Goal: Task Accomplishment & Management: Complete application form

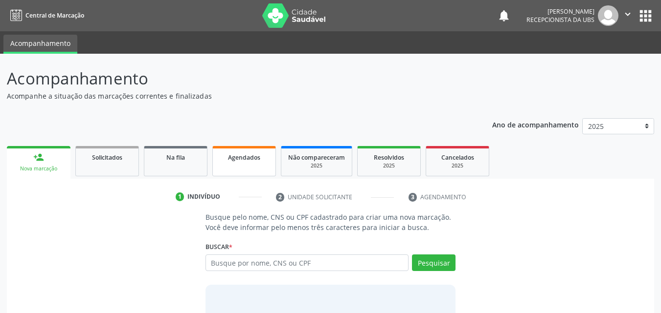
click at [258, 167] on link "Agendados" at bounding box center [244, 161] width 64 height 30
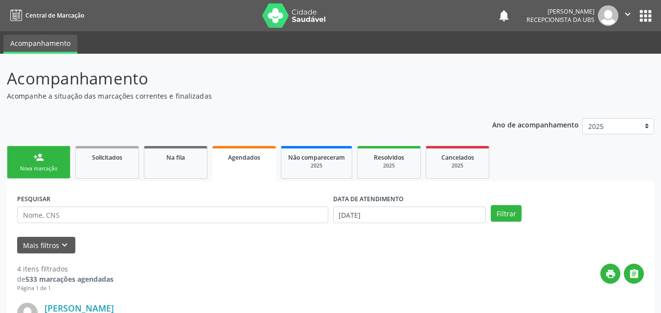
click at [258, 167] on link "Agendados" at bounding box center [244, 163] width 64 height 35
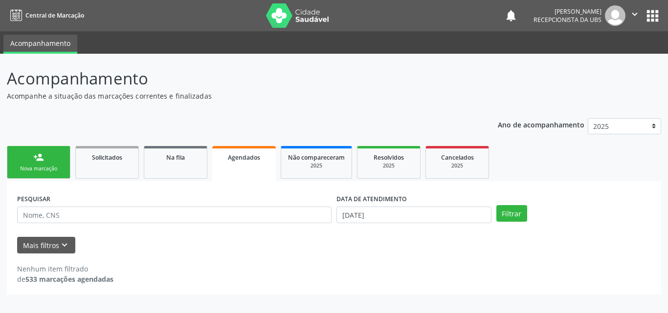
click at [258, 167] on link "Agendados" at bounding box center [244, 163] width 64 height 35
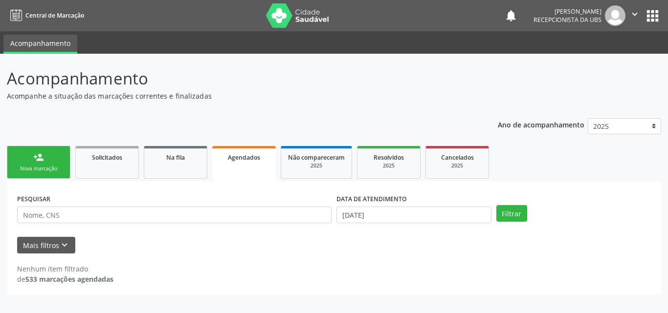
click at [258, 167] on link "Agendados" at bounding box center [244, 163] width 64 height 35
click at [260, 167] on link "Agendados" at bounding box center [244, 163] width 64 height 35
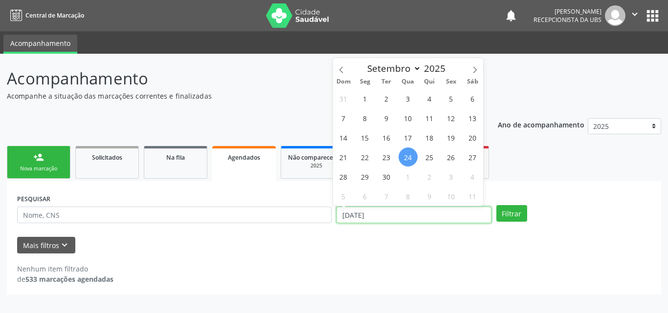
click at [401, 213] on input "[DATE]" at bounding box center [413, 215] width 155 height 17
click at [407, 156] on span "24" at bounding box center [408, 157] width 19 height 19
type input "[DATE]"
click at [407, 156] on span "24" at bounding box center [408, 157] width 19 height 19
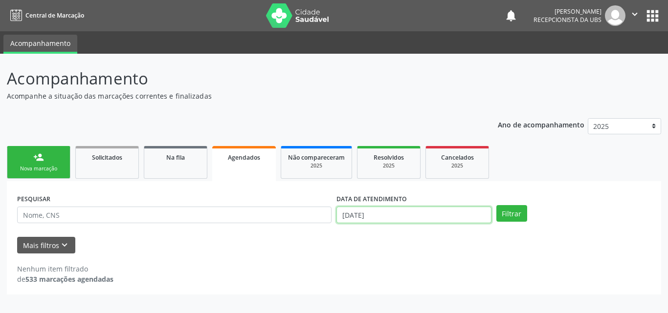
click at [380, 211] on input "[DATE]" at bounding box center [413, 215] width 155 height 17
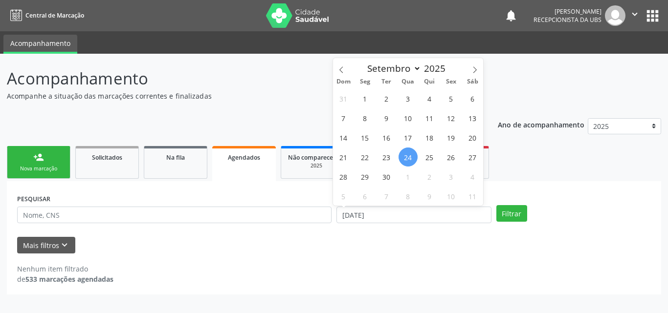
click at [404, 154] on span "24" at bounding box center [408, 157] width 19 height 19
type input "[DATE]"
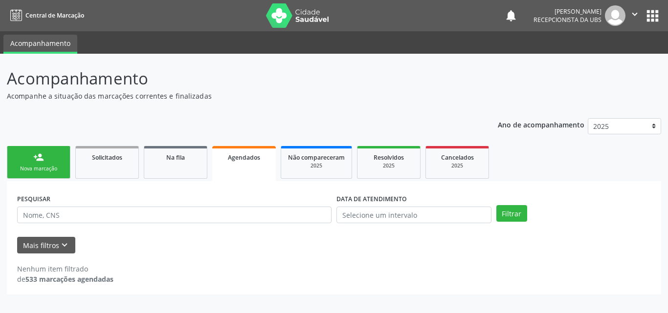
click at [411, 249] on div "Mais filtros keyboard_arrow_down" at bounding box center [334, 245] width 639 height 17
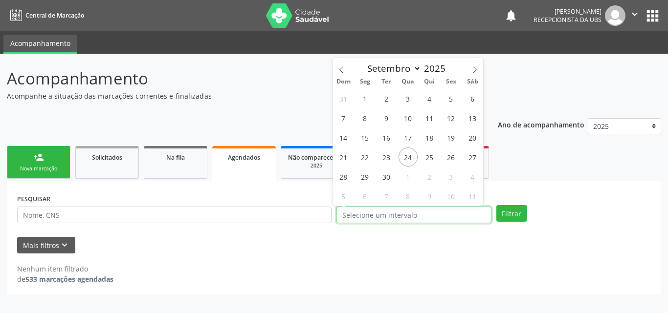
click at [412, 216] on input "text" at bounding box center [413, 215] width 155 height 17
click at [401, 155] on span "24" at bounding box center [408, 157] width 19 height 19
type input "[DATE]"
click at [401, 155] on span "24" at bounding box center [408, 157] width 19 height 19
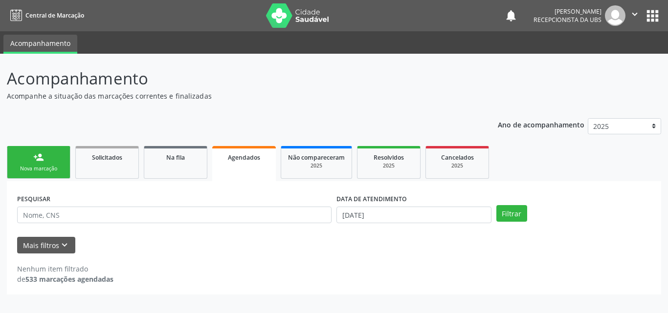
click at [401, 155] on span "Resolvidos" at bounding box center [389, 158] width 30 height 8
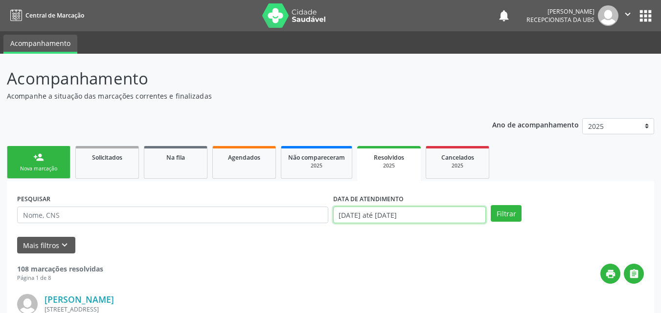
click at [371, 214] on input "[DATE] até [DATE]" at bounding box center [409, 215] width 153 height 17
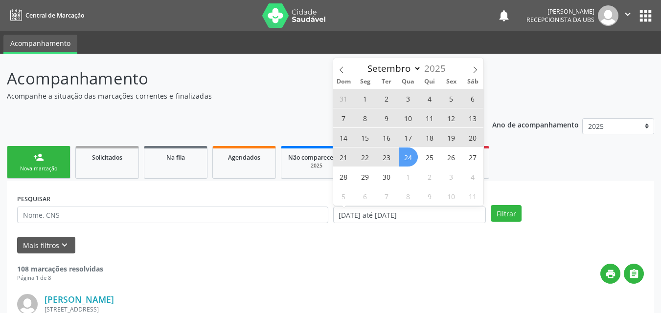
click at [390, 136] on span "16" at bounding box center [386, 137] width 19 height 19
type input "[DATE]"
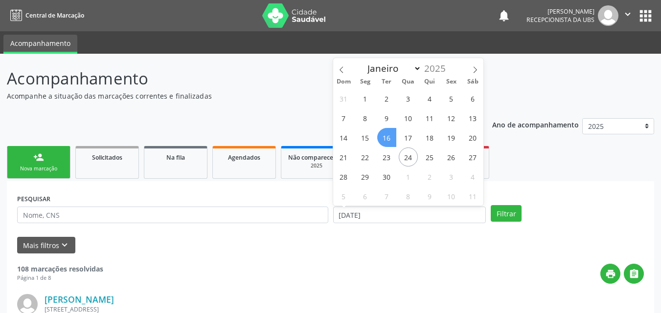
click at [390, 136] on span "16" at bounding box center [386, 137] width 19 height 19
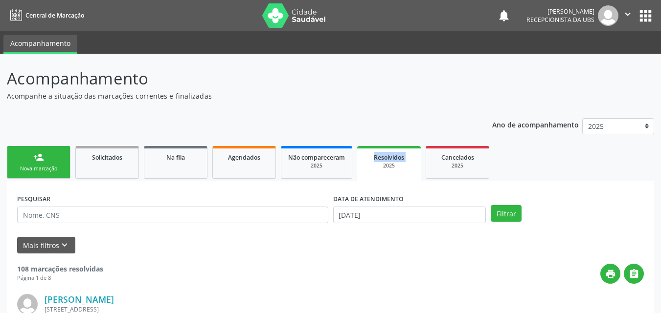
click at [520, 213] on button "Filtrar" at bounding box center [506, 213] width 31 height 17
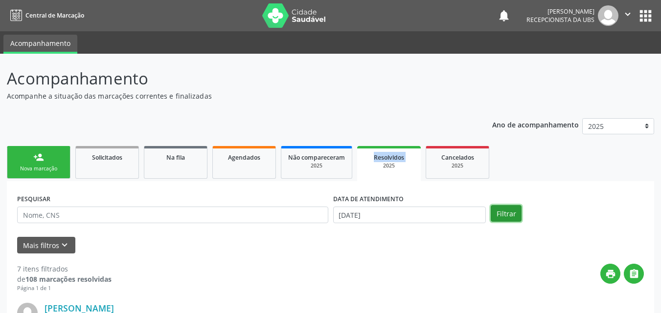
click at [501, 212] on button "Filtrar" at bounding box center [506, 213] width 31 height 17
click at [397, 214] on input "[DATE]" at bounding box center [409, 215] width 153 height 17
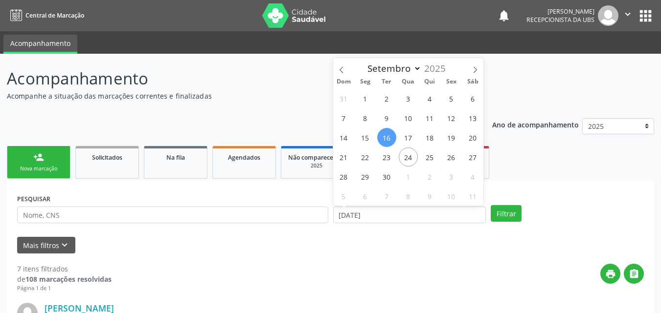
click at [381, 135] on span "16" at bounding box center [386, 137] width 19 height 19
type input "[DATE]"
click at [381, 135] on span "16" at bounding box center [386, 137] width 19 height 19
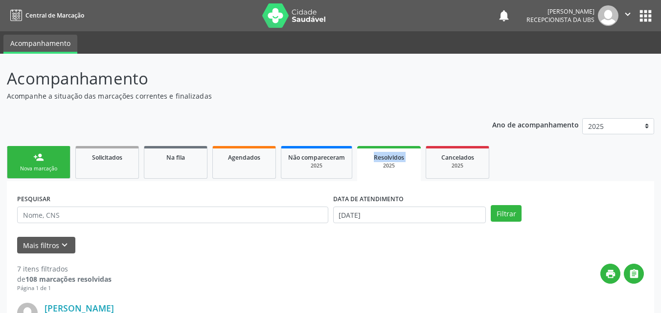
click at [68, 242] on icon "keyboard_arrow_down" at bounding box center [64, 245] width 11 height 11
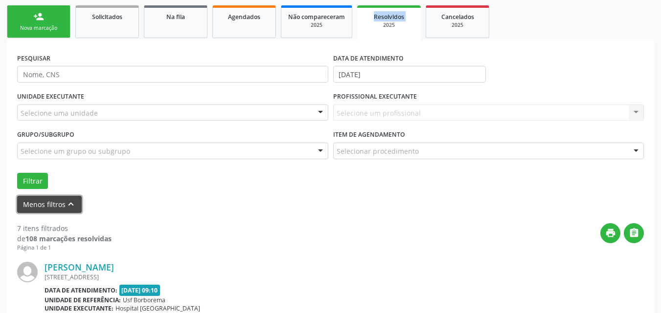
scroll to position [147, 0]
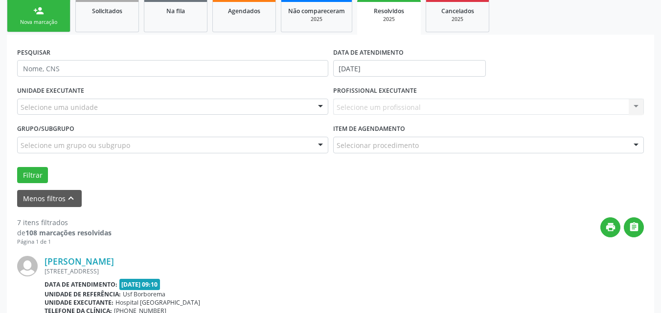
click at [460, 247] on div "[PERSON_NAME] [STREET_ADDRESS] Data de atendimento: [DATE] 09:10 Unidade de ref…" at bounding box center [330, 316] width 626 height 141
click at [37, 171] on button "Filtrar" at bounding box center [32, 175] width 31 height 17
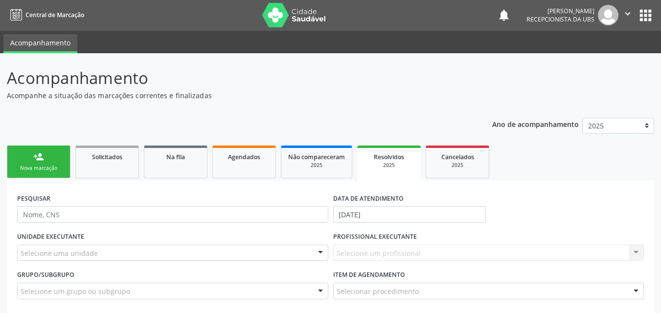
scroll to position [0, 0]
click at [231, 164] on link "Agendados" at bounding box center [244, 162] width 64 height 33
click at [232, 164] on link "Agendados" at bounding box center [244, 162] width 64 height 33
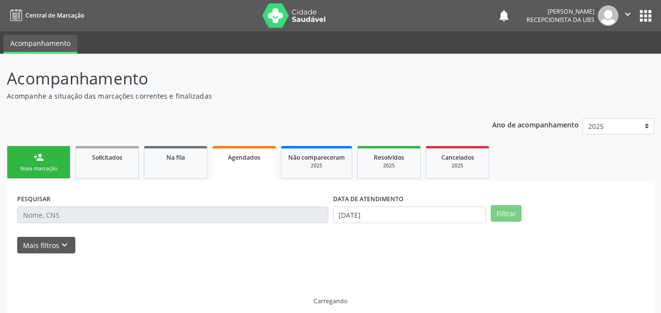
click at [232, 164] on link "Agendados" at bounding box center [244, 163] width 64 height 35
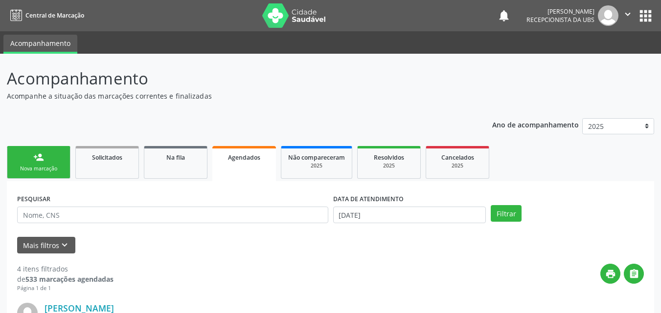
click at [232, 164] on link "Agendados" at bounding box center [244, 163] width 64 height 35
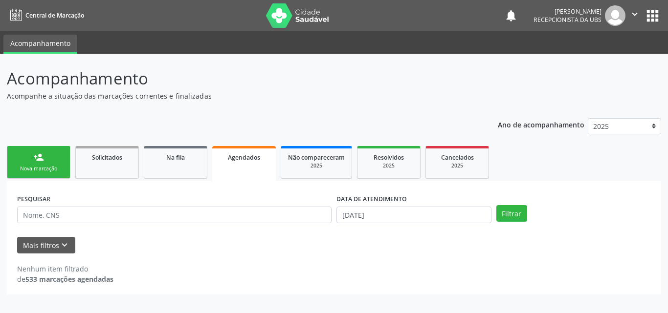
click at [232, 164] on link "Agendados" at bounding box center [244, 163] width 64 height 35
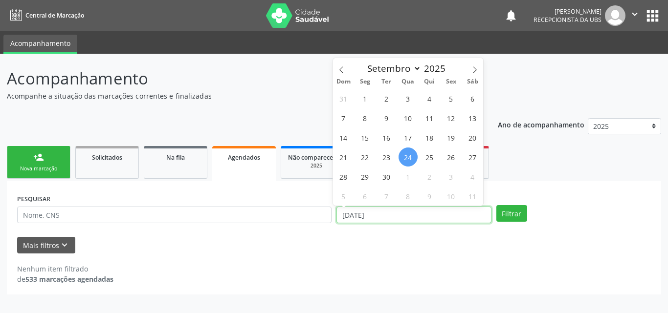
click at [395, 216] on input "[DATE]" at bounding box center [413, 215] width 155 height 17
click at [386, 157] on span "23" at bounding box center [386, 157] width 19 height 19
type input "23/09/2025"
click at [386, 157] on span "23" at bounding box center [386, 157] width 19 height 19
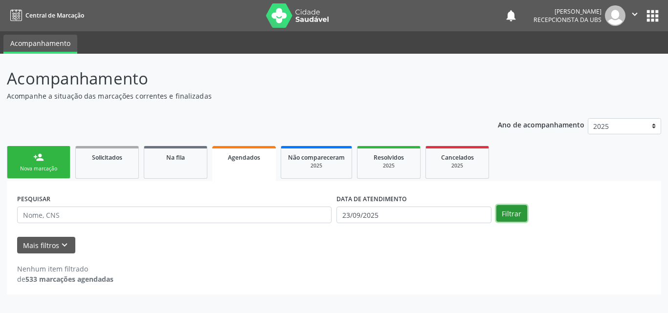
click at [508, 211] on button "Filtrar" at bounding box center [511, 213] width 31 height 17
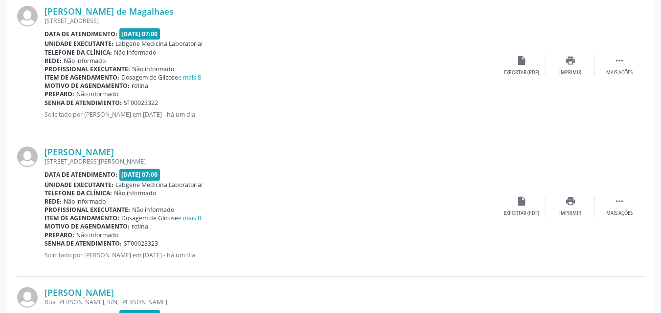
scroll to position [1712, 0]
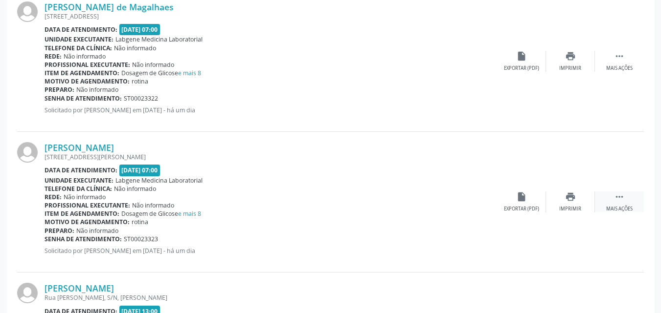
click at [620, 197] on icon "" at bounding box center [619, 197] width 11 height 11
click at [572, 207] on div "Editar" at bounding box center [570, 209] width 16 height 7
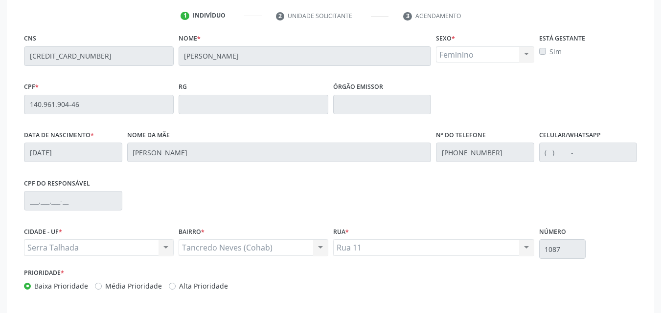
scroll to position [230, 0]
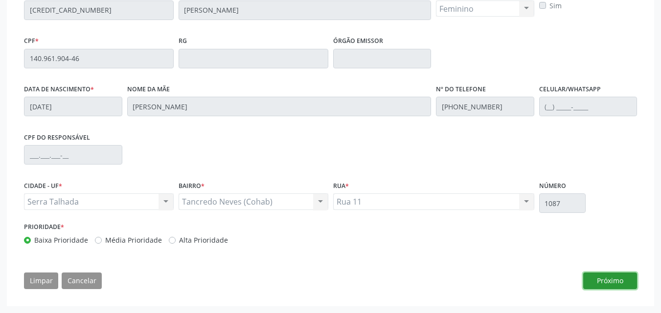
click at [613, 281] on button "Próximo" at bounding box center [610, 281] width 54 height 17
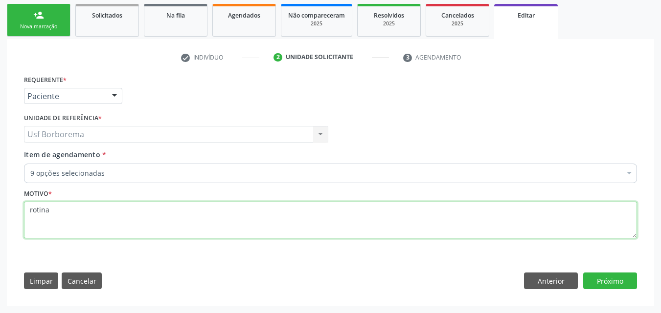
scroll to position [0, 0]
click at [256, 234] on textarea "rotina" at bounding box center [330, 220] width 613 height 37
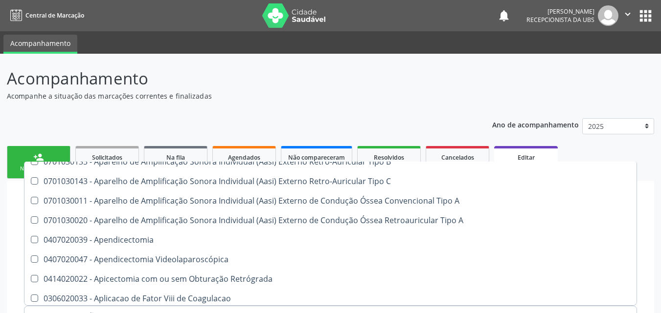
scroll to position [4891, 0]
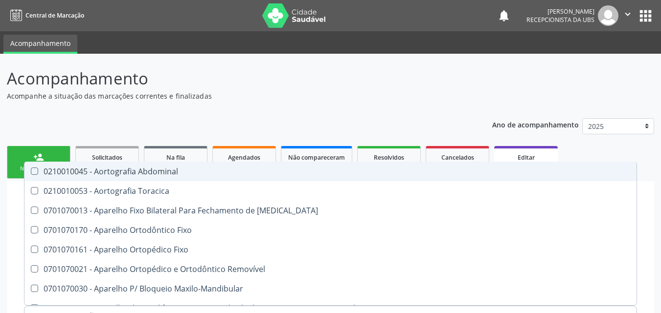
click at [264, 88] on p "Acompanhamento" at bounding box center [233, 79] width 453 height 24
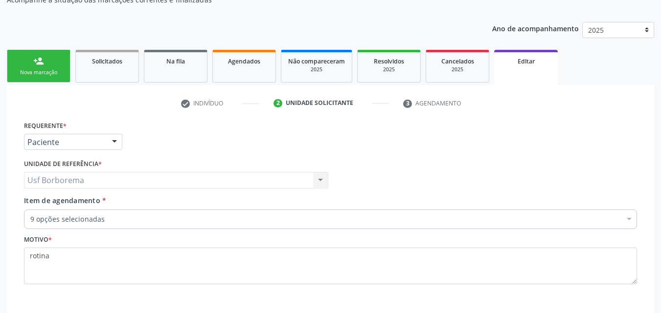
scroll to position [142, 0]
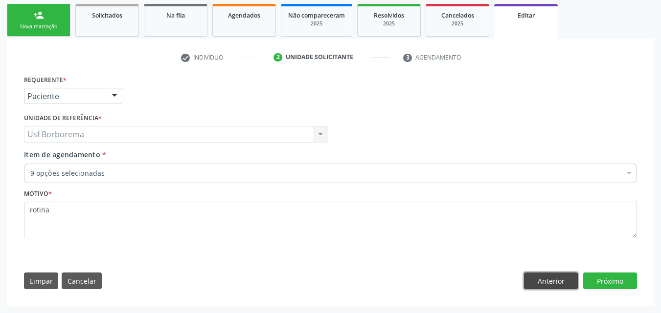
click at [558, 276] on button "Anterior" at bounding box center [551, 281] width 54 height 17
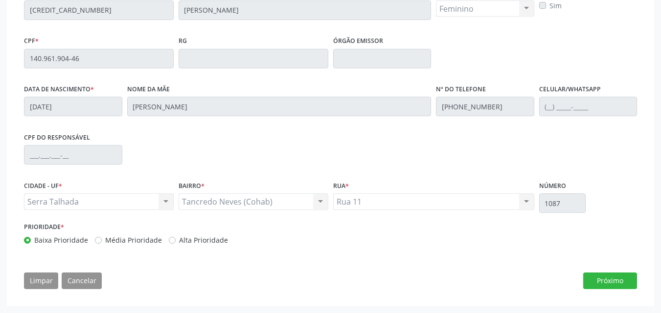
scroll to position [0, 0]
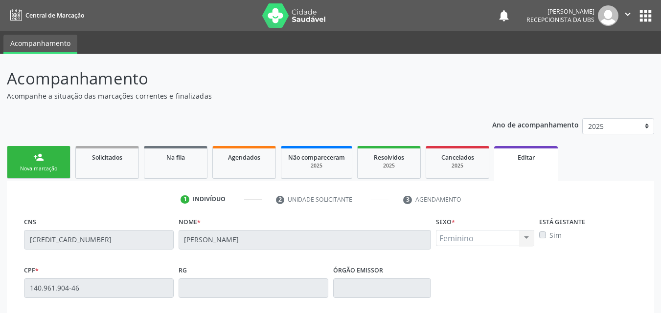
click at [38, 163] on link "person_add Nova marcação" at bounding box center [39, 162] width 64 height 33
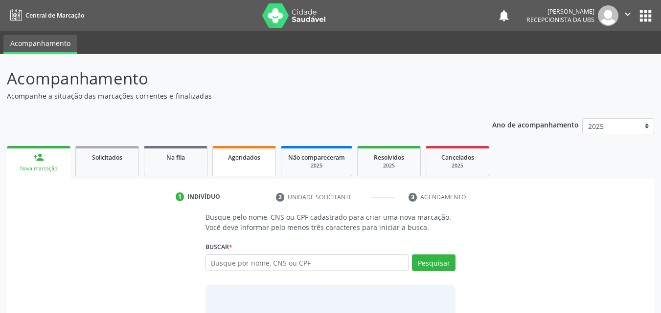
click at [264, 169] on link "Agendados" at bounding box center [244, 161] width 64 height 30
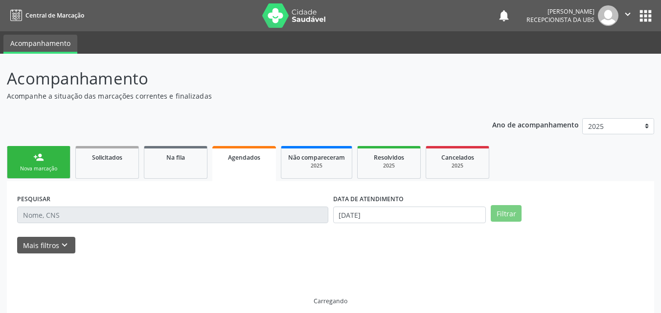
click at [264, 169] on link "Agendados" at bounding box center [244, 163] width 64 height 35
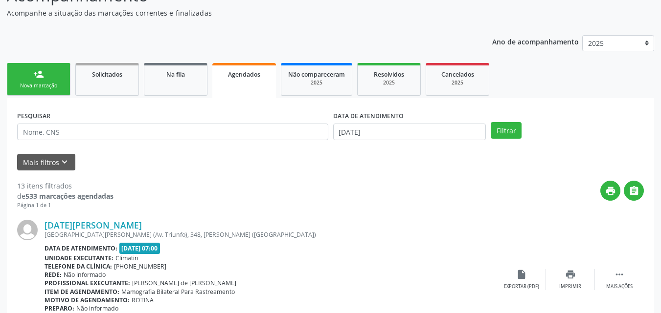
scroll to position [98, 0]
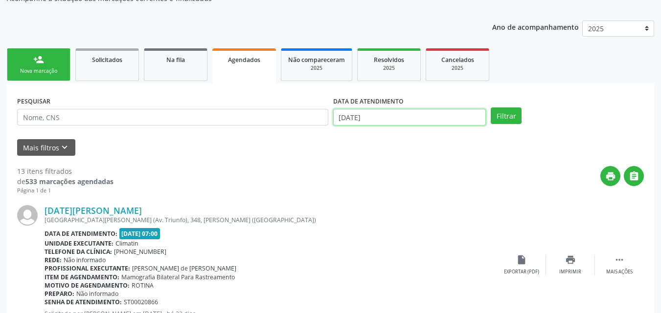
click at [357, 112] on input "[DATE]" at bounding box center [409, 117] width 153 height 17
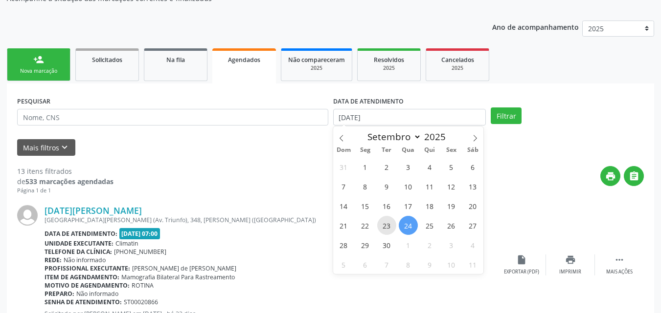
click at [385, 232] on span "23" at bounding box center [386, 225] width 19 height 19
type input "23/09/2025"
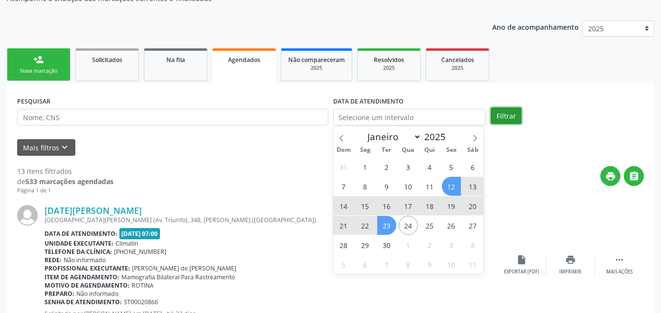
click at [512, 112] on button "Filtrar" at bounding box center [506, 116] width 31 height 17
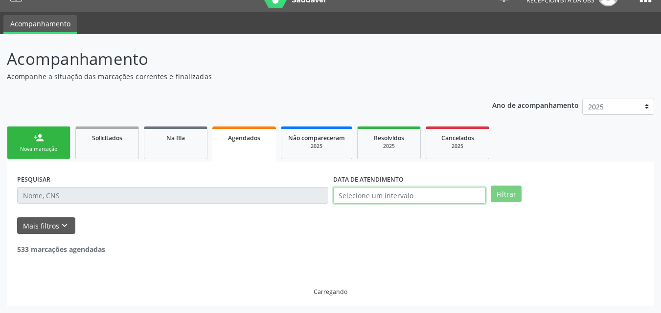
scroll to position [49, 0]
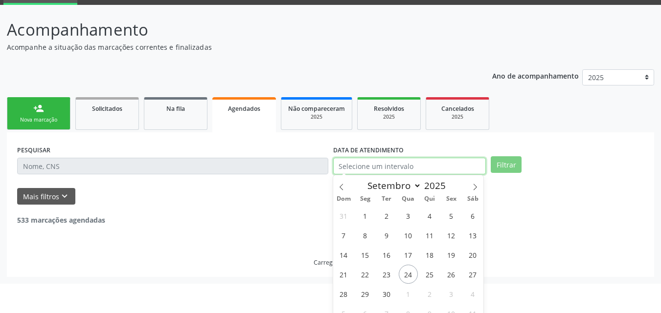
click at [354, 195] on body "Central de Marcação notifications [PERSON_NAME] Recepcionista da UBS  Configur…" at bounding box center [330, 107] width 661 height 313
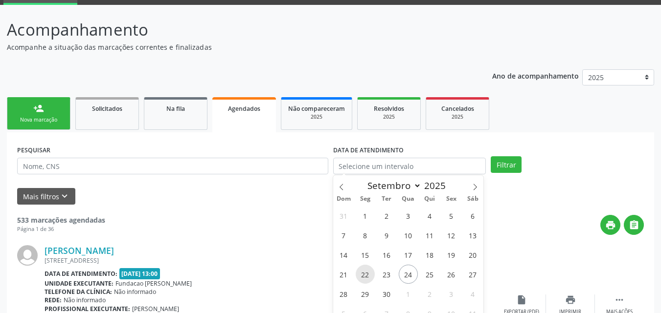
click at [370, 278] on span "22" at bounding box center [365, 274] width 19 height 19
type input "[DATE]"
click at [370, 278] on span "22" at bounding box center [365, 274] width 19 height 19
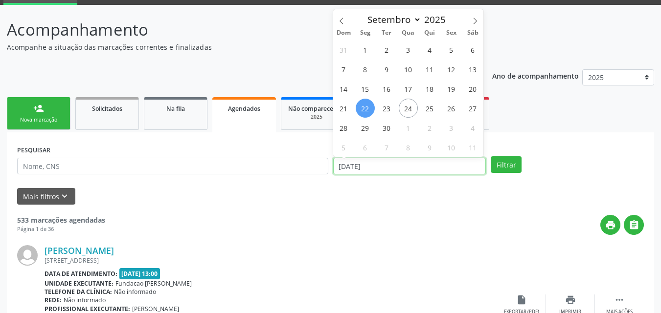
click at [378, 161] on input "[DATE]" at bounding box center [409, 166] width 153 height 17
click at [387, 112] on span "23" at bounding box center [386, 108] width 19 height 19
type input "23/09/2025"
click at [387, 112] on span "23" at bounding box center [386, 108] width 19 height 19
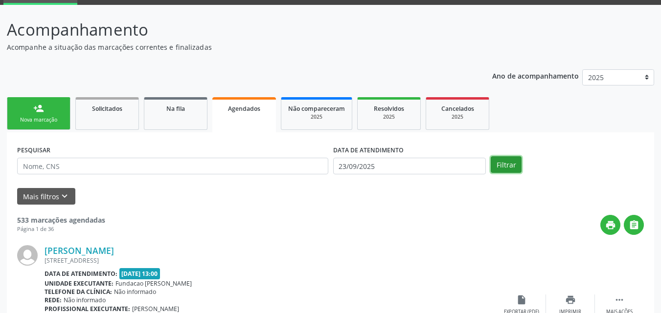
click at [519, 163] on button "Filtrar" at bounding box center [506, 164] width 31 height 17
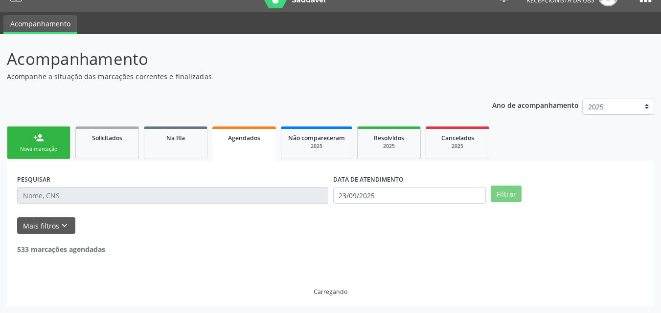
scroll to position [20, 0]
click at [519, 163] on div "PESQUISAR DATA DE ATENDIMENTO [DATE] Filtrar UNIDADE EXECUTANTE Selecione uma u…" at bounding box center [330, 234] width 647 height 145
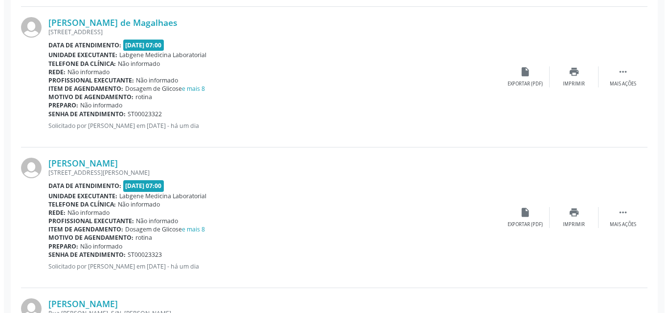
scroll to position [1712, 0]
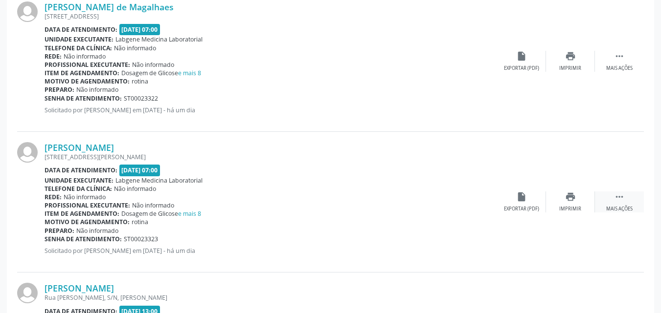
click at [610, 196] on div " Mais ações" at bounding box center [619, 202] width 49 height 21
click at [516, 201] on icon "cancel" at bounding box center [521, 197] width 11 height 11
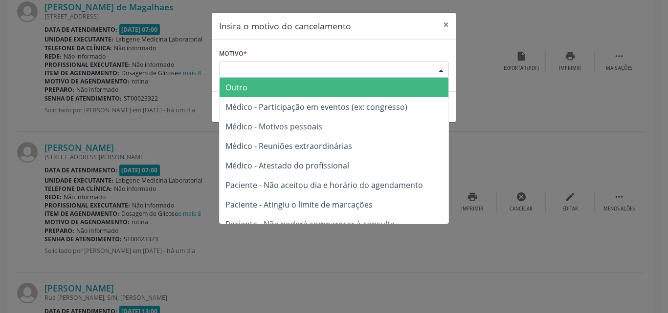
click at [357, 72] on div "Escolha o motivo" at bounding box center [334, 70] width 230 height 17
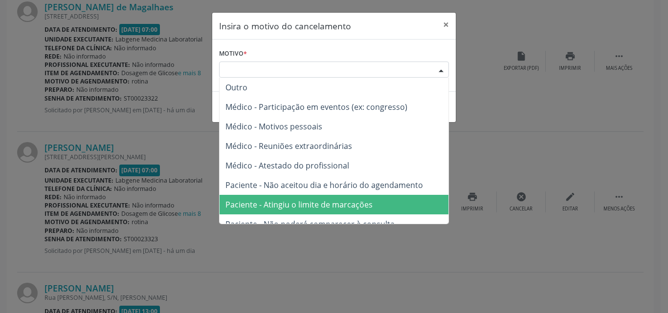
click at [371, 201] on span "Paciente - Atingiu o limite de marcações" at bounding box center [334, 205] width 229 height 20
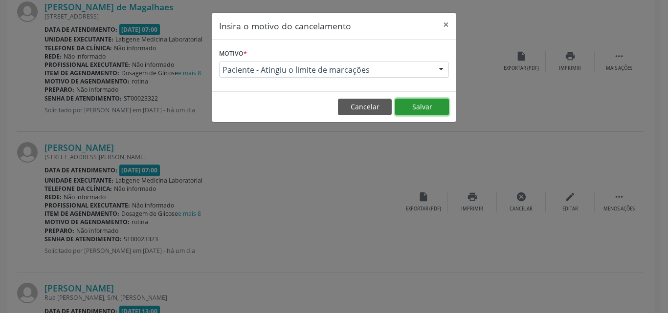
click at [433, 111] on button "Salvar" at bounding box center [422, 107] width 54 height 17
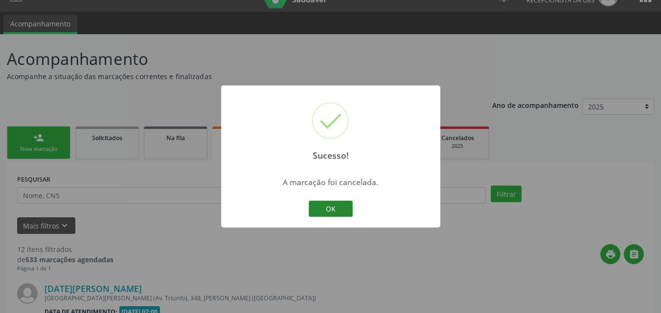
scroll to position [1688, 0]
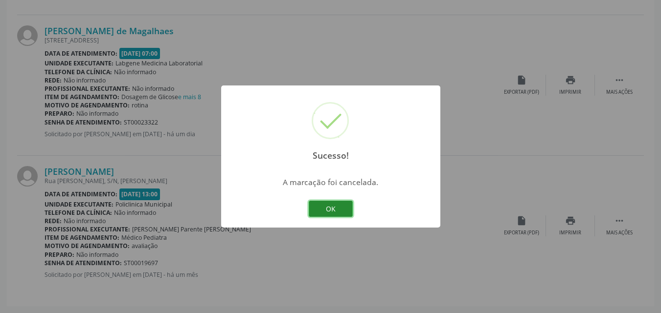
click at [344, 203] on button "OK" at bounding box center [331, 209] width 44 height 17
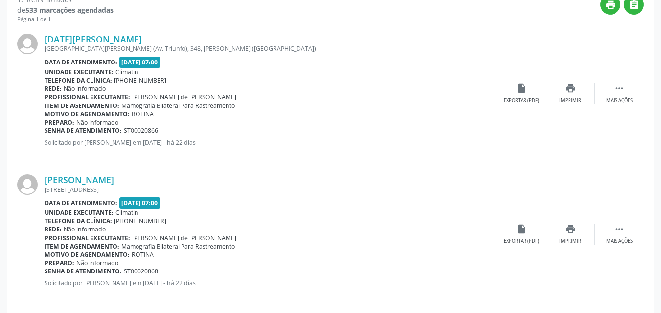
scroll to position [0, 0]
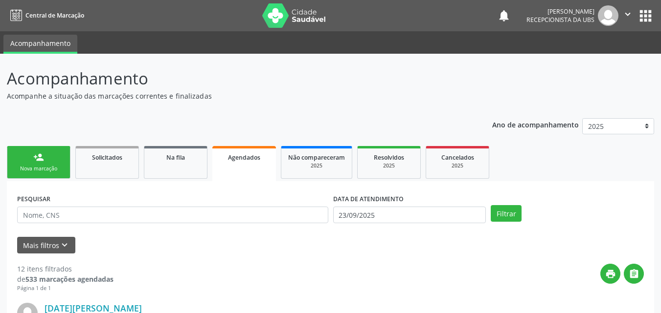
click at [66, 164] on link "person_add Nova marcação" at bounding box center [39, 162] width 64 height 33
click at [60, 165] on link "person_add Nova marcação" at bounding box center [39, 162] width 64 height 33
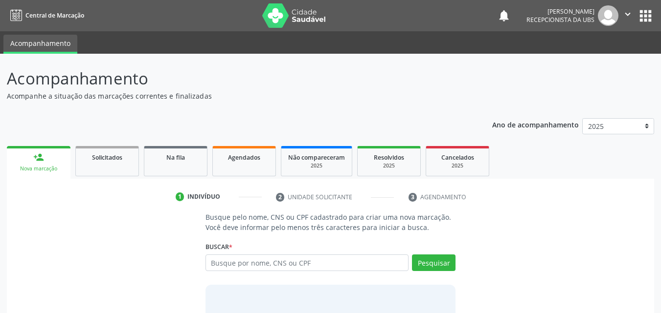
click at [60, 165] on link "person_add Nova marcação" at bounding box center [39, 162] width 64 height 33
click at [260, 265] on input "text" at bounding box center [306, 263] width 203 height 17
click at [280, 260] on input "text" at bounding box center [306, 263] width 203 height 17
type input "2"
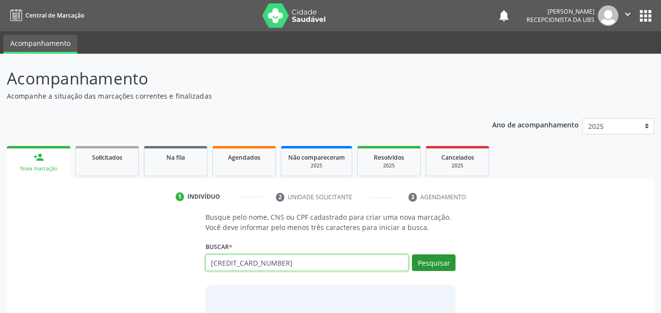
type input "[CREDIT_CARD_NUMBER]"
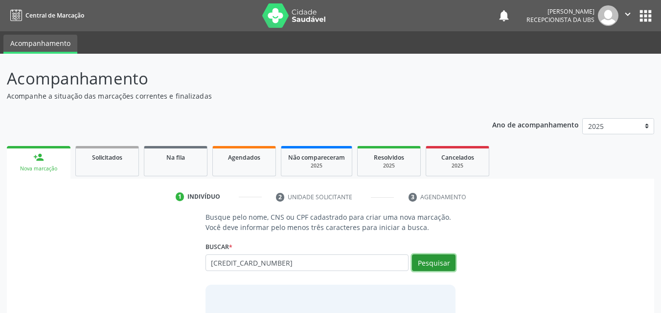
click at [452, 258] on button "Pesquisar" at bounding box center [434, 263] width 44 height 17
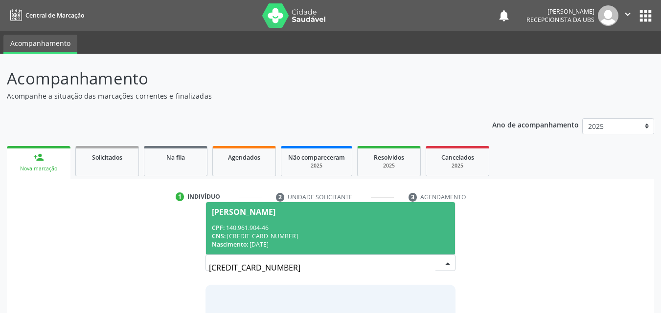
click at [343, 225] on div "CPF: 140.961.904-46" at bounding box center [331, 228] width 238 height 8
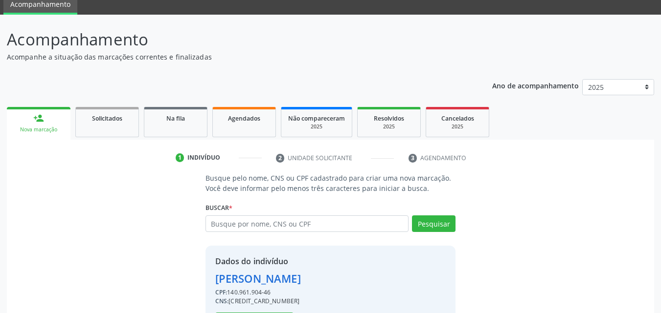
scroll to position [79, 0]
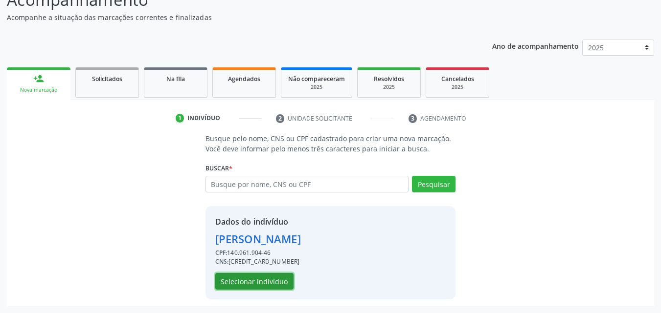
click at [257, 279] on button "Selecionar indivíduo" at bounding box center [254, 281] width 78 height 17
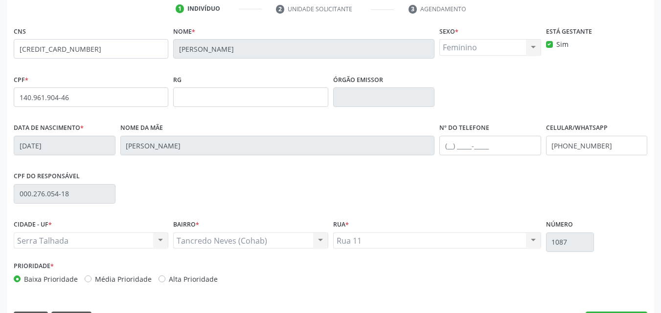
scroll to position [217, 0]
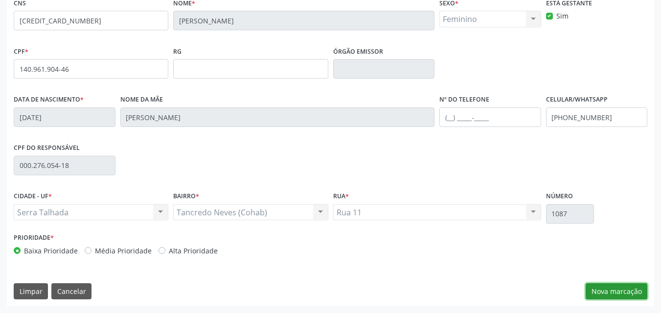
click at [601, 287] on button "Nova marcação" at bounding box center [616, 292] width 62 height 17
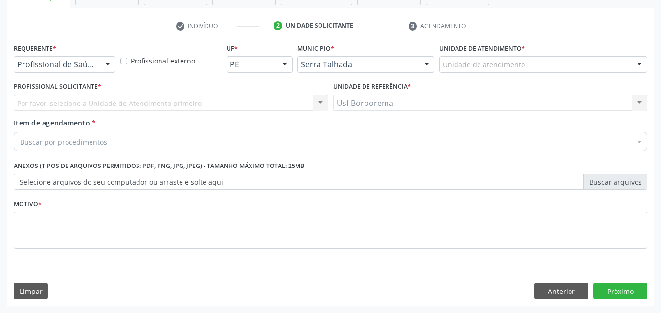
scroll to position [171, 0]
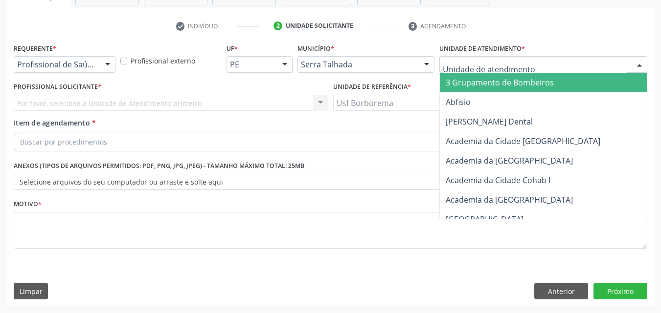
click at [497, 71] on div at bounding box center [543, 64] width 208 height 17
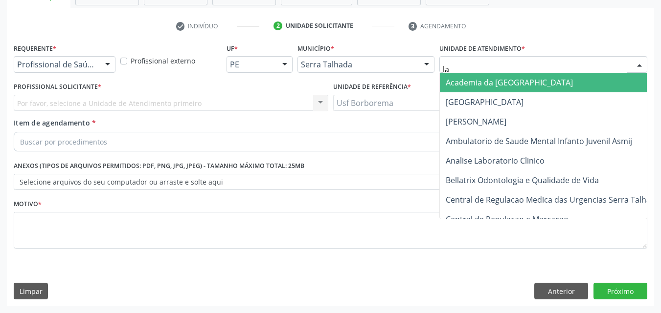
type input "l"
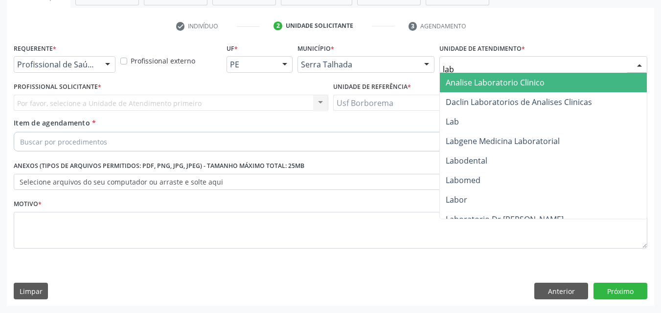
type input "labg"
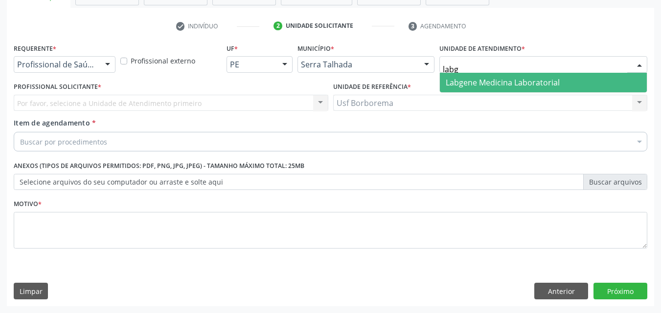
click at [499, 83] on span "Labgene Medicina Laboratorial" at bounding box center [503, 82] width 114 height 11
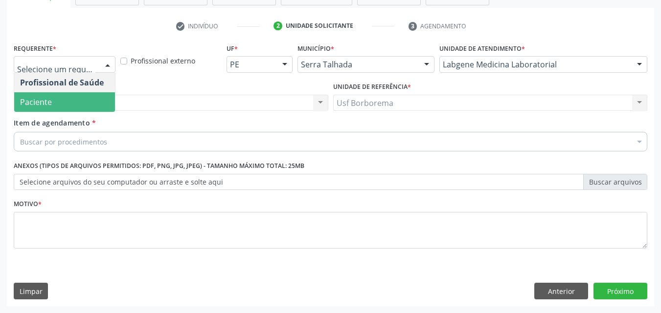
click at [68, 95] on span "Paciente" at bounding box center [64, 102] width 101 height 20
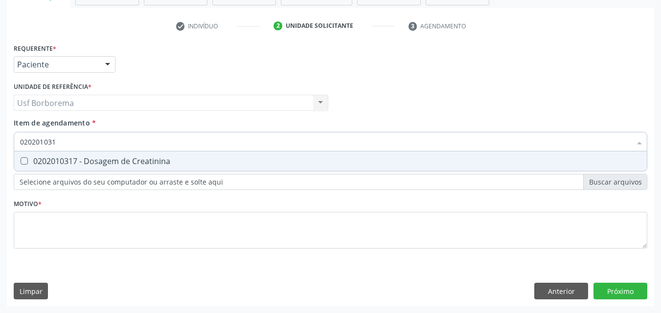
type input "0202010317"
click at [86, 157] on div "0202010317 - Dosagem de Creatinina" at bounding box center [330, 161] width 621 height 8
checkbox Creatinina "true"
click at [73, 141] on input "0202010317" at bounding box center [325, 142] width 611 height 20
type input "02020103"
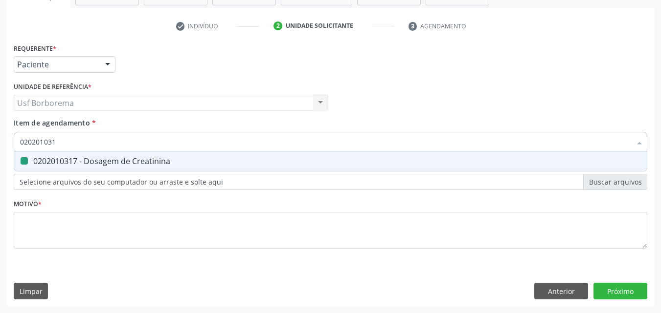
checkbox Creatinina "false"
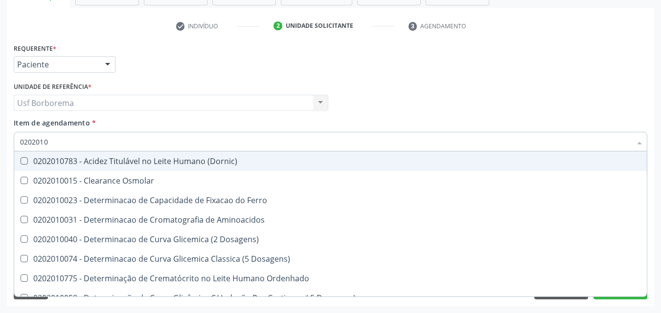
type input "020201"
checkbox Creatinina "false"
checkbox Folato "true"
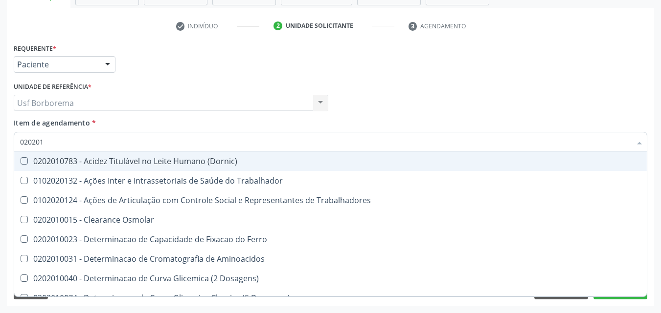
type input "02020"
checkbox Creatinina "false"
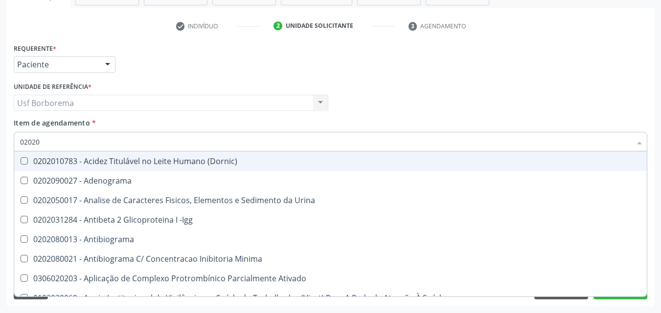
type input "020201"
checkbox Gestante "true"
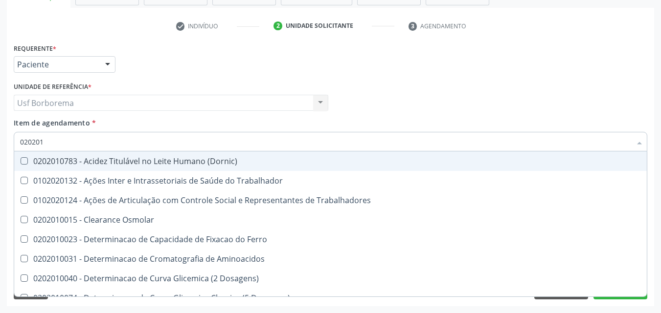
type input "0202010"
checkbox Ionizavel "true"
checkbox Creatinina "false"
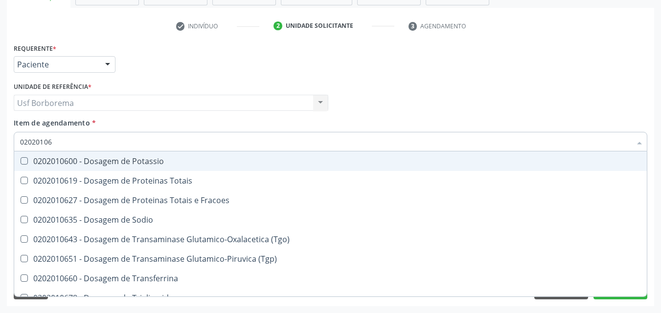
type input "020201069"
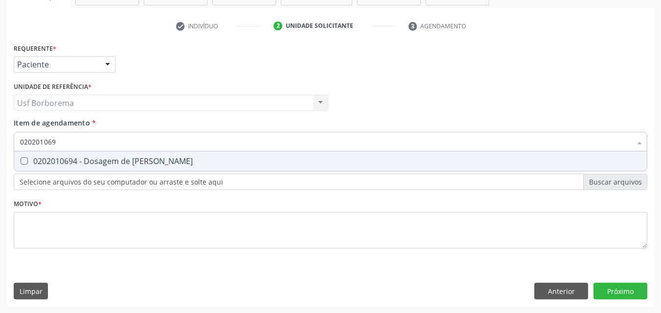
drag, startPoint x: 66, startPoint y: 154, endPoint x: 71, endPoint y: 147, distance: 9.1
click at [66, 154] on span "0202010694 - Dosagem de [PERSON_NAME]" at bounding box center [330, 162] width 632 height 20
checkbox Ureia "true"
click at [71, 145] on input "020201069" at bounding box center [325, 142] width 611 height 20
type input "02020106"
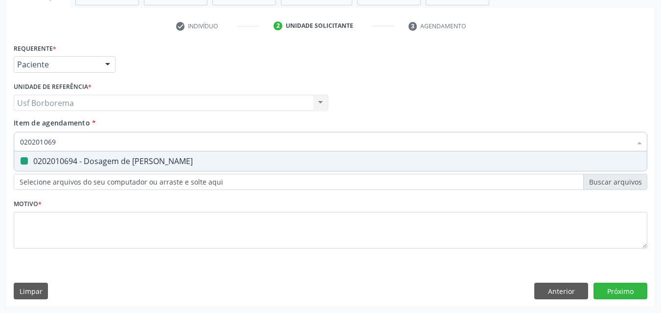
checkbox Ureia "false"
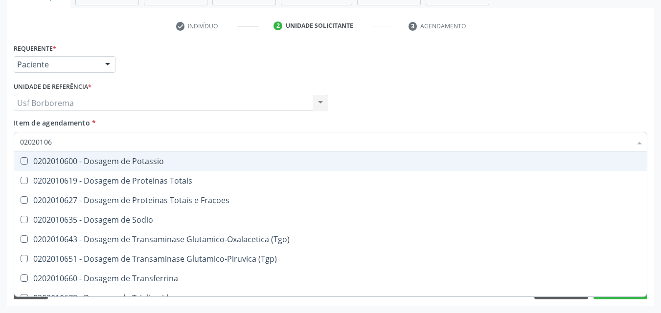
type input "0202010"
checkbox Ureia "false"
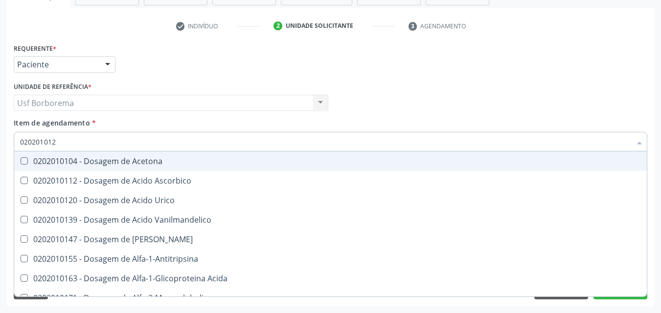
type input "0202010120"
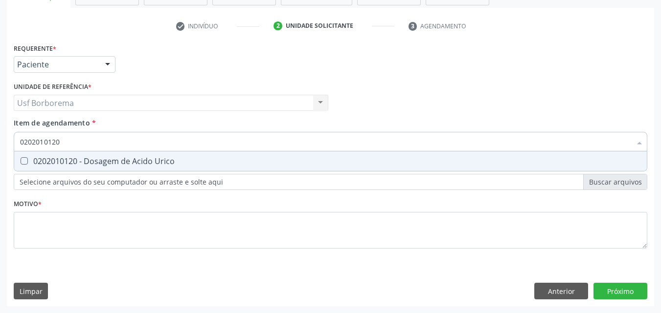
click at [65, 158] on div "0202010120 - Dosagem de Acido Urico" at bounding box center [330, 161] width 621 height 8
checkbox Urico "true"
click at [69, 141] on input "0202010120" at bounding box center [325, 142] width 611 height 20
type input "02020101"
checkbox Urico "false"
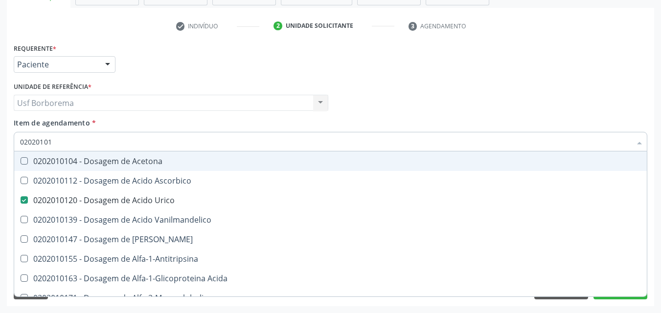
type input "0202010"
checkbox Urico "false"
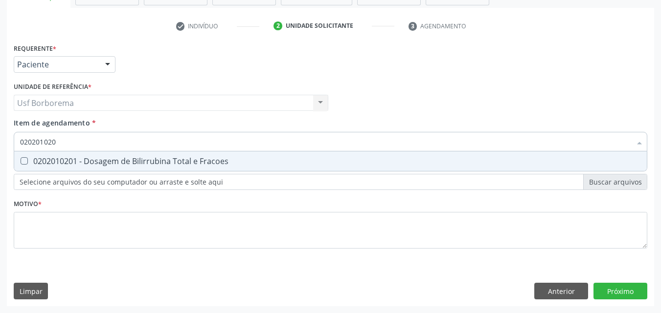
type input "0202010201"
click at [183, 160] on div "0202010201 - Dosagem de Bilirrubina Total e Fracoes" at bounding box center [330, 161] width 621 height 8
checkbox Fracoes "true"
click at [158, 141] on input "0202010201" at bounding box center [325, 142] width 611 height 20
type input "0202010"
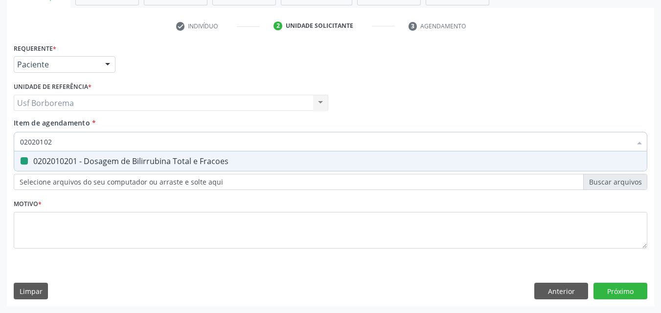
checkbox Fracoes "false"
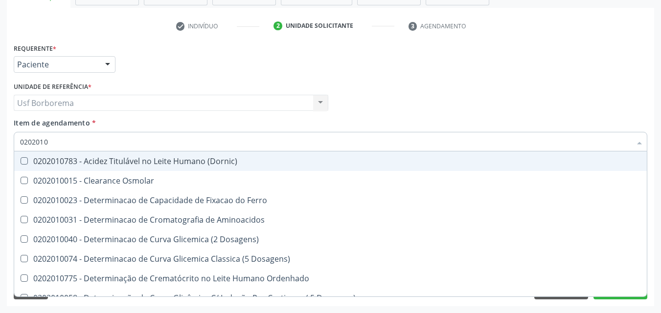
type input "02020106"
checkbox Osmolaridade "true"
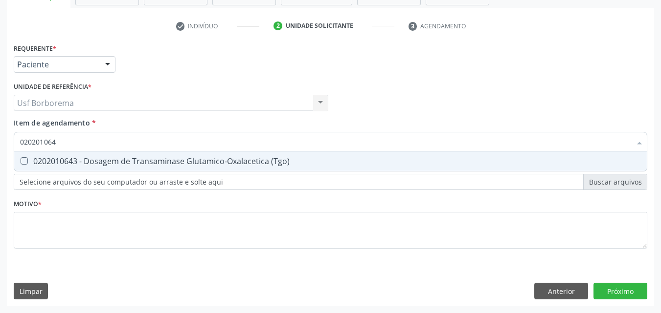
type input "0202010643"
click at [139, 163] on div "0202010643 - Dosagem de Transaminase Glutamico-Oxalacetica (Tgo)" at bounding box center [330, 161] width 621 height 8
checkbox \(Tgo\) "true"
click at [127, 147] on input "0202010643" at bounding box center [325, 142] width 611 height 20
type input "02020106"
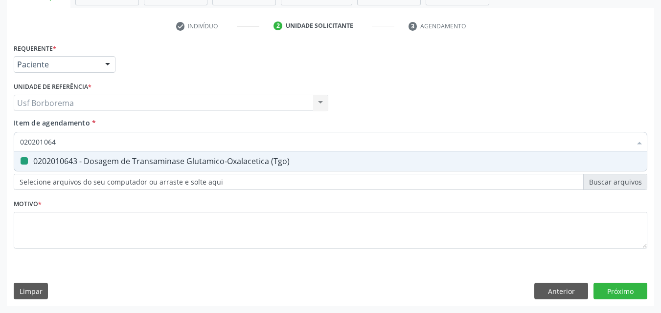
checkbox \(Tgo\) "false"
type input "0202010651"
click at [132, 159] on div "0202010651 - Dosagem de Transaminase Glutamico-Piruvica (Tgp)" at bounding box center [330, 161] width 621 height 8
checkbox \(Tgp\) "true"
click at [126, 142] on input "0202010651" at bounding box center [325, 142] width 611 height 20
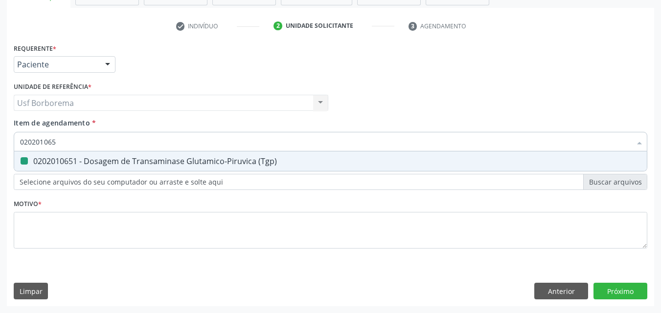
type input "02020106"
checkbox \(Tgp\) "false"
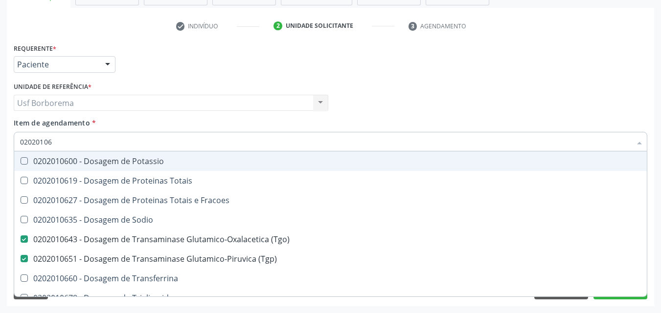
type input "0202010"
checkbox \(Tgo\) "false"
checkbox \(Tgp\) "false"
checkbox Ureia "false"
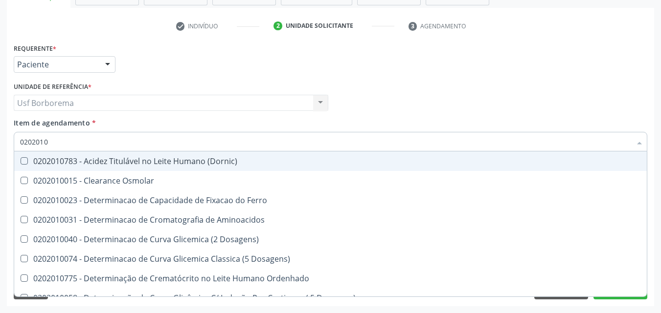
type input "02020106"
checkbox Dosagens\) "true"
checkbox Osmolaridade "true"
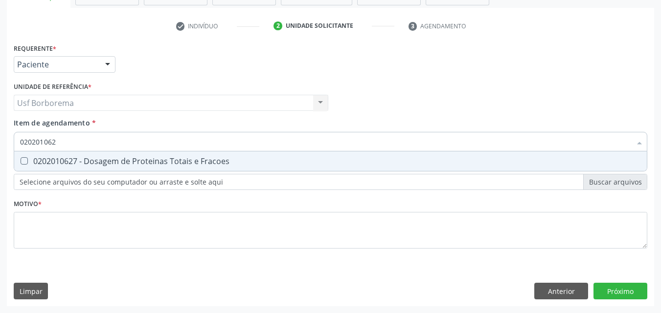
type input "0202010627"
click at [135, 161] on div "0202010627 - Dosagem de Proteinas Totais e Fracoes" at bounding box center [330, 161] width 621 height 8
checkbox Fracoes "true"
click at [124, 144] on input "0202010627" at bounding box center [325, 142] width 611 height 20
type input "02020106"
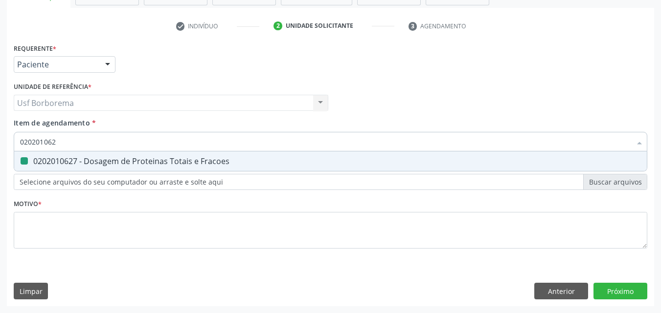
checkbox Fracoes "false"
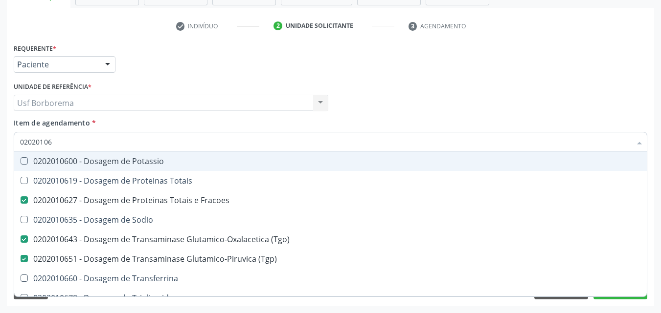
type input "0202010"
checkbox Fracoes "false"
checkbox \(Tgo\) "false"
checkbox \(Tgp\) "false"
checkbox Ureia "false"
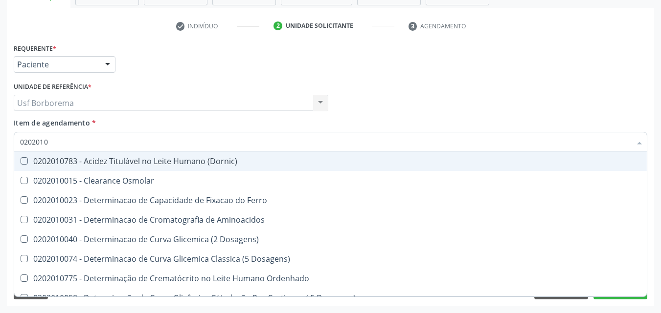
type input "020201"
checkbox Urico "false"
checkbox Amonia "true"
checkbox Fracoes "false"
checkbox Total "true"
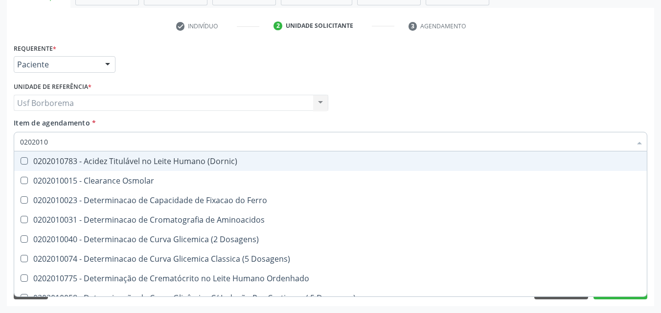
checkbox Creatinina "false"
checkbox Folato "true"
checkbox Fracoes "false"
checkbox \(Tgo\) "false"
checkbox \(Tgp\) "false"
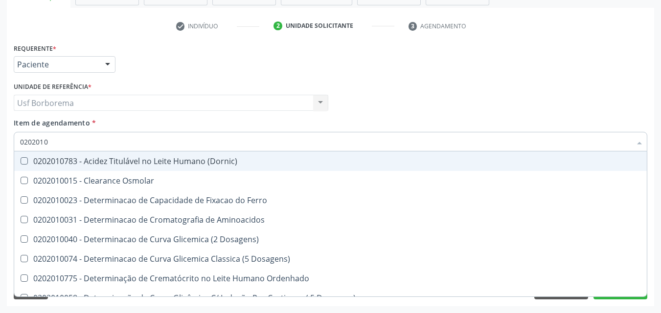
checkbox Ureia "false"
checkbox \) "true"
checkbox D-Xilose "true"
checkbox Orais "true"
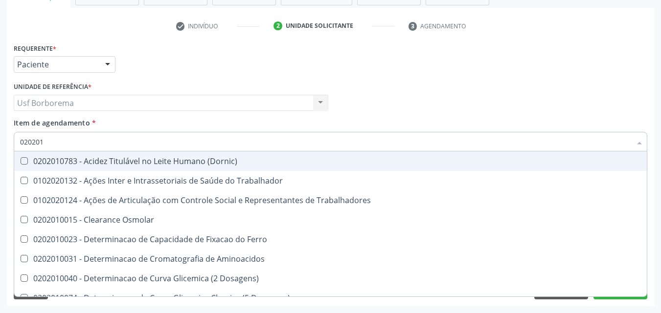
type input "02020"
checkbox Urico "false"
checkbox Fracoes "false"
checkbox Creatinina "false"
checkbox Fracoes "false"
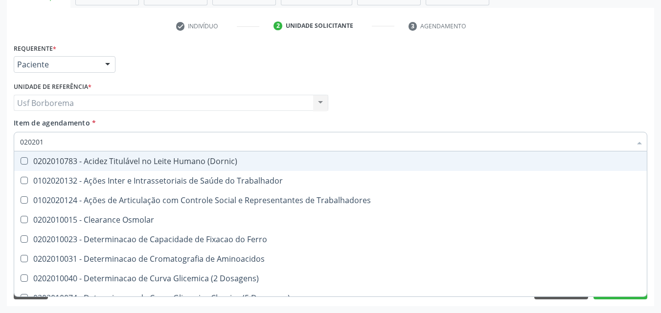
checkbox \(Tgo\) "false"
checkbox \(Tgp\) "false"
checkbox Ureia "false"
checkbox Trabalho "true"
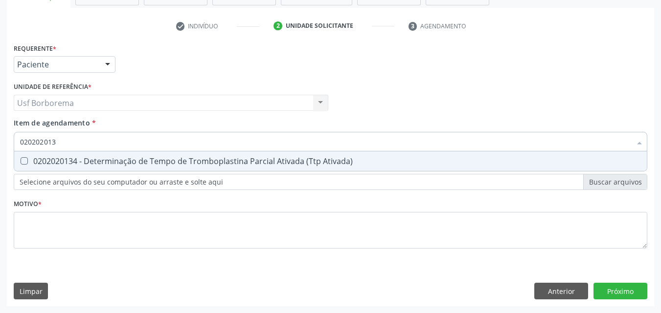
type input "0202020134"
drag, startPoint x: 121, startPoint y: 159, endPoint x: 115, endPoint y: 156, distance: 6.4
click at [119, 159] on div "0202020134 - Determinação de Tempo de Tromboplastina Parcial Ativada (Ttp Ativa…" at bounding box center [330, 161] width 621 height 8
checkbox Ativada\) "true"
click at [94, 142] on input "0202020134" at bounding box center [325, 142] width 611 height 20
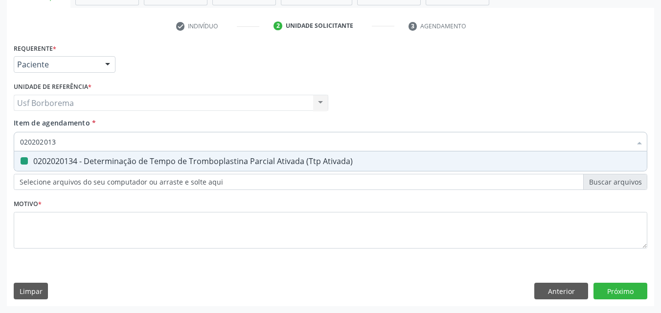
type input "02020201"
checkbox Ativada\) "false"
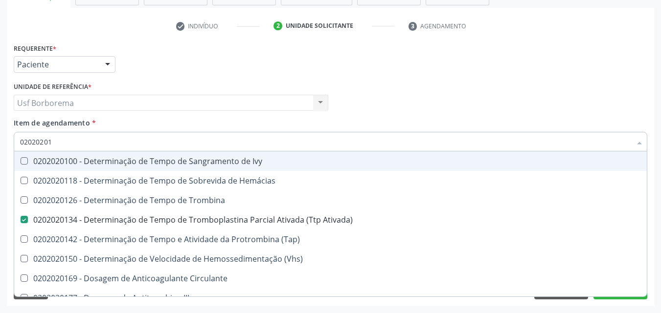
type input "0202020"
checkbox Ativada\) "false"
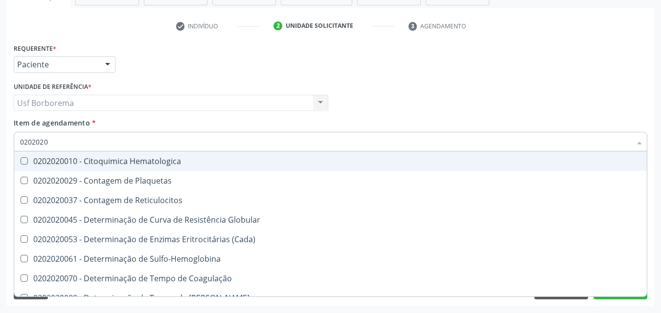
type input "02020201"
checkbox Globular "true"
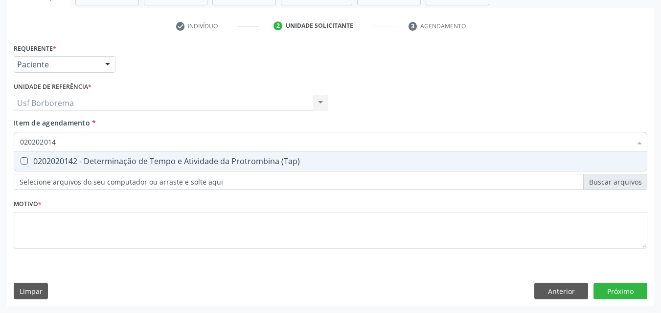
type input "0202020142"
click at [86, 157] on div "0202020142 - Determinação de Tempo e Atividade da Protrombina (Tap)" at bounding box center [330, 161] width 621 height 8
checkbox \(Tap\) "true"
click at [85, 144] on input "0202020142" at bounding box center [325, 142] width 611 height 20
type input "02020201"
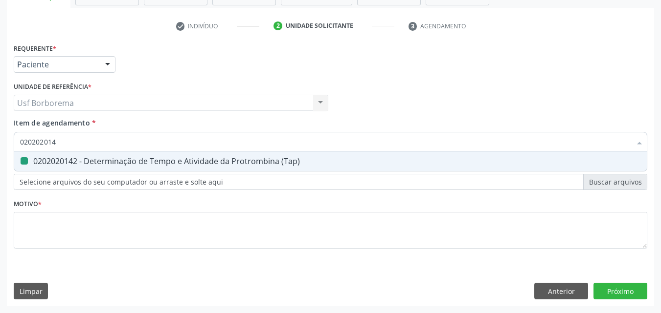
checkbox \(Tap\) "false"
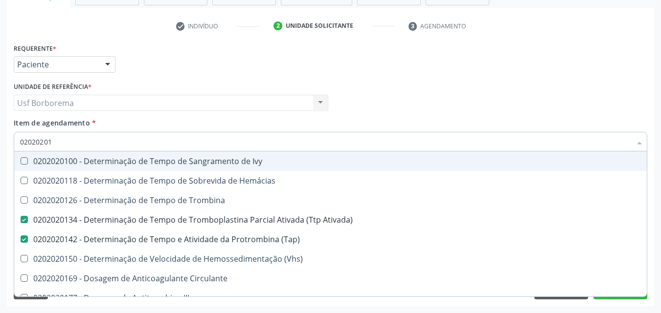
type input "0202020"
checkbox Ativada\) "false"
checkbox \(Tap\) "false"
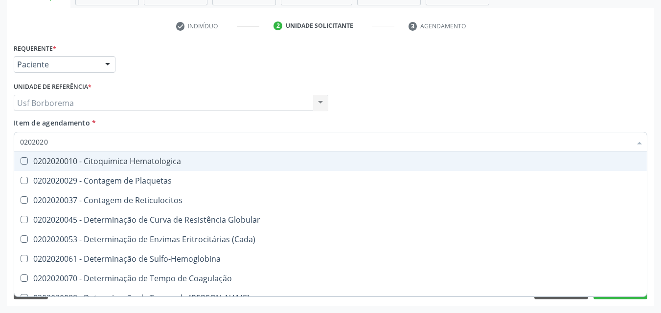
type input "02020201"
checkbox Globular "true"
checkbox \(Cada\) "true"
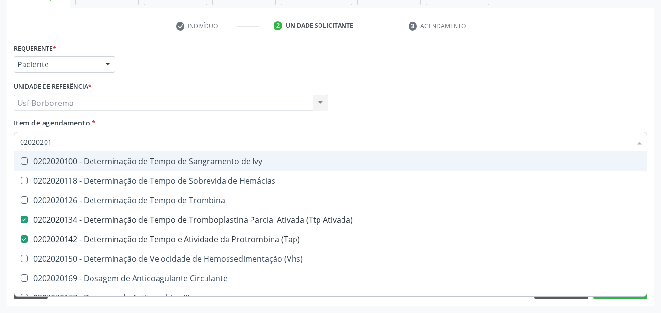
type input "0202020"
checkbox Ativada\) "false"
checkbox \(Tap\) "false"
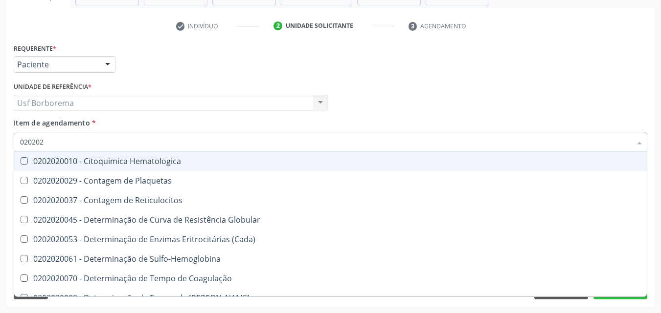
type input "02020"
checkbox Ativada\) "false"
checkbox \(Tap\) "false"
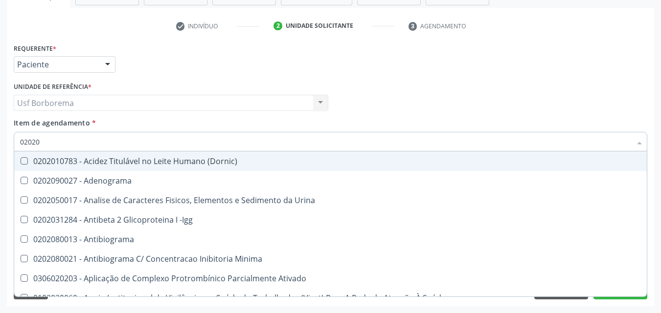
type input "020201"
checkbox \(Controle\) "true"
checkbox \(Diagnóstica\) "true"
checkbox Osmolar "true"
checkbox Plaquetas "true"
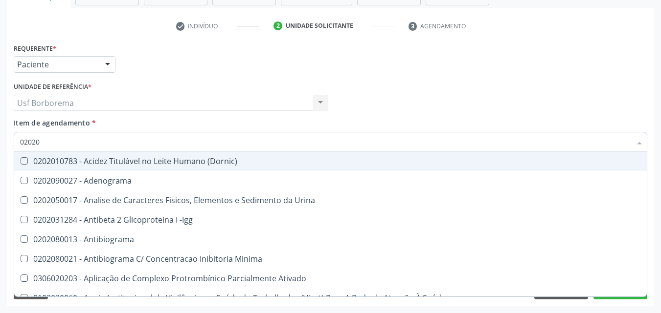
checkbox Gestante "true"
checkbox Ativada\) "false"
checkbox \(Tap\) "false"
checkbox 17-Alfa-Hidroxiprogesterona "true"
checkbox 17-Hidroxicorticosteroides "true"
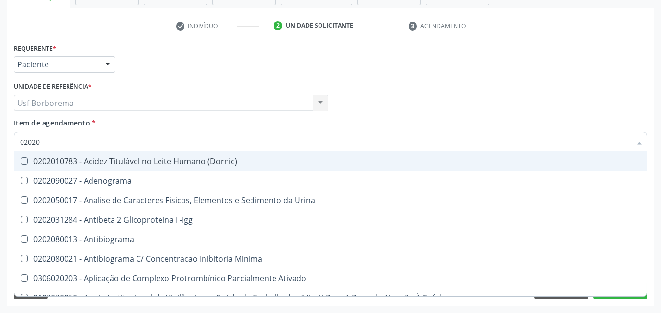
checkbox D "true"
checkbox Ascorbico "true"
checkbox Urico "false"
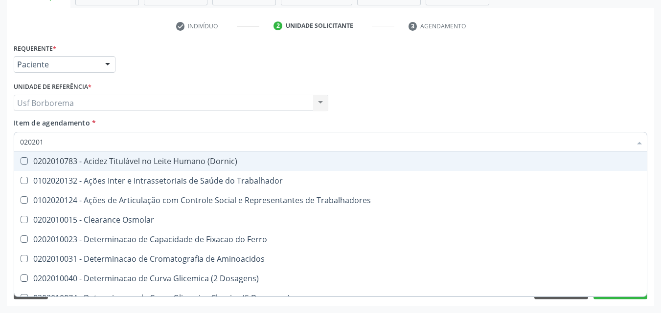
type input "0202010"
checkbox \(Tap\) "false"
checkbox Urico "false"
checkbox Vanilmandelico "true"
checkbox Fracoes "false"
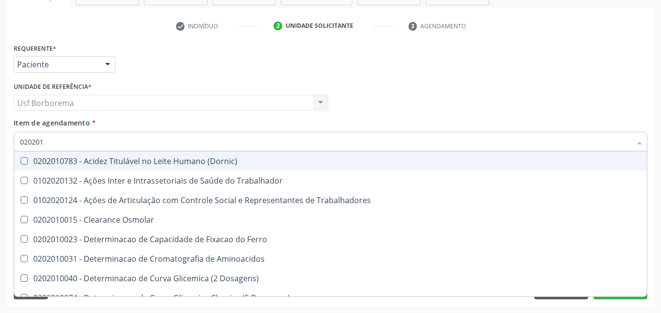
checkbox Ionizavel "true"
checkbox Creatinina "false"
checkbox Isomerase-Fosfohexose "true"
checkbox Leucino-Aminopeptidase "true"
checkbox Lipase "true"
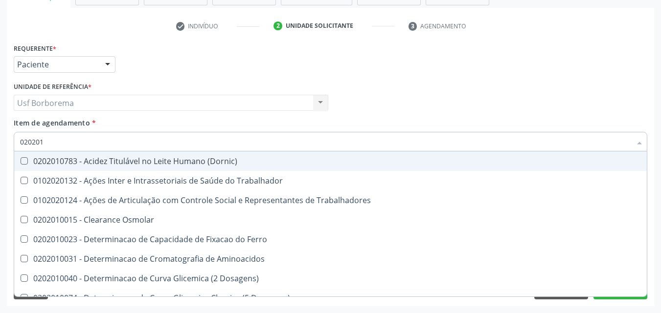
checkbox Piruvato "true"
checkbox Fracoes "false"
checkbox \(Tgo\) "false"
checkbox \(Tgp\) "false"
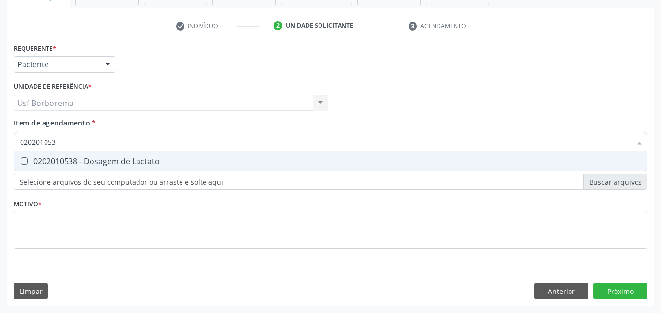
type input "0202010538"
click at [98, 159] on div "0202010538 - Dosagem de Lactato" at bounding box center [330, 161] width 621 height 8
checkbox Lactato "true"
click at [94, 140] on input "0202010538" at bounding box center [325, 142] width 611 height 20
type input "02020105"
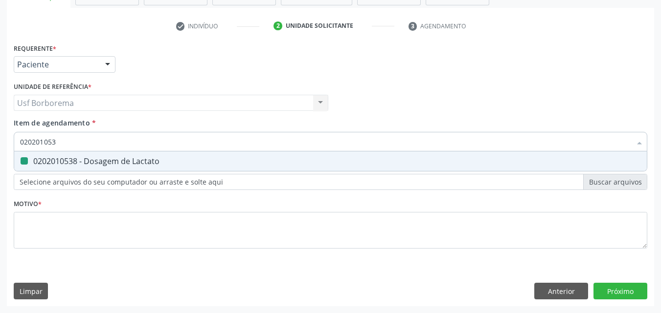
checkbox Lactato "false"
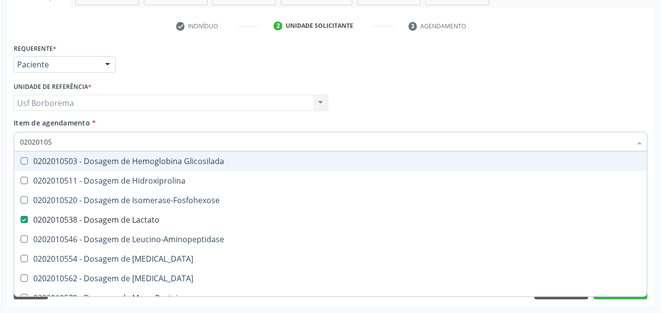
type input "0202010"
checkbox Lactato "false"
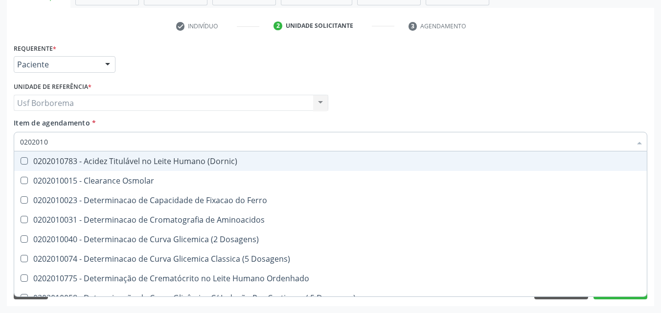
type input "02020103"
checkbox Osmolar "true"
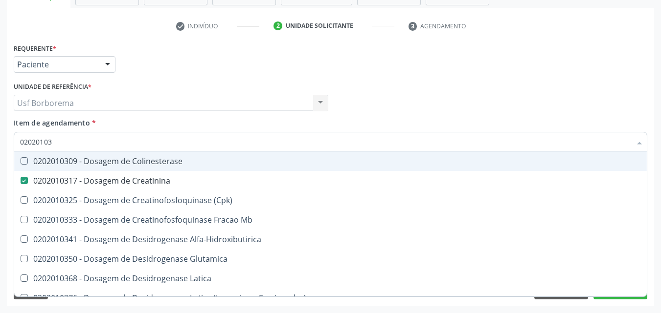
type input "020201035"
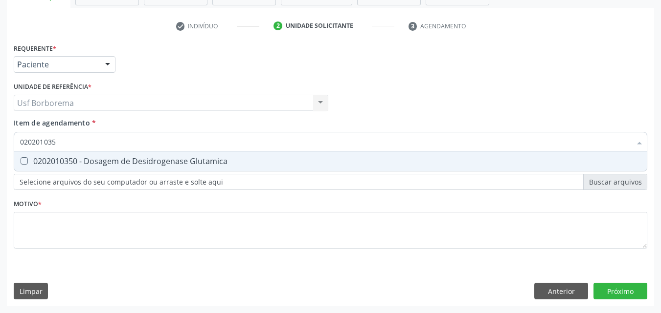
click at [106, 159] on div "0202010350 - Dosagem de Desidrogenase Glutamica" at bounding box center [330, 161] width 621 height 8
click at [99, 144] on input "020201035" at bounding box center [325, 142] width 611 height 20
drag, startPoint x: 96, startPoint y: 158, endPoint x: 96, endPoint y: 143, distance: 15.6
click at [96, 155] on span "0202010350 - Dosagem de Desidrogenase Glutamica" at bounding box center [330, 162] width 632 height 20
checkbox Glutamica "false"
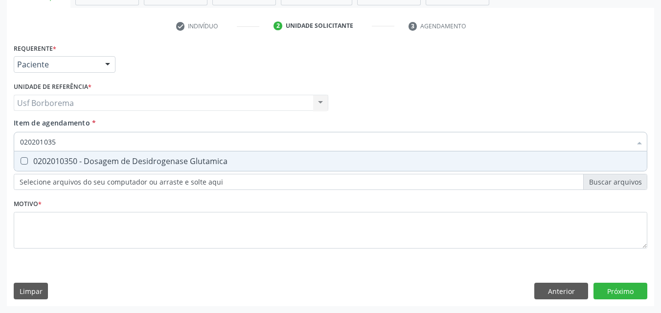
click at [96, 142] on input "020201035" at bounding box center [325, 142] width 611 height 20
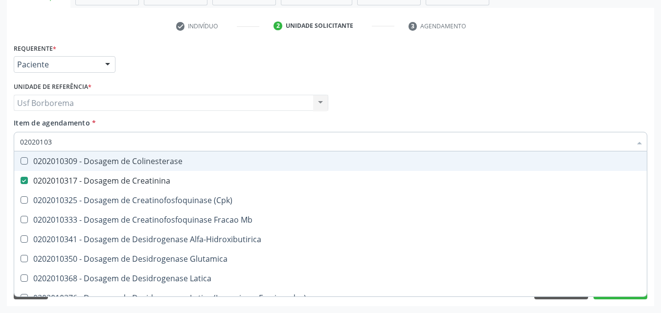
type input "0202010"
checkbox Creatinina "false"
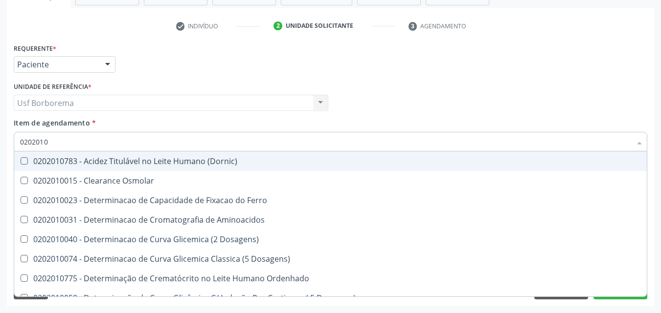
type input "02020106"
checkbox Ferro "true"
checkbox Dosagens\) "true"
checkbox Osmolaridade "true"
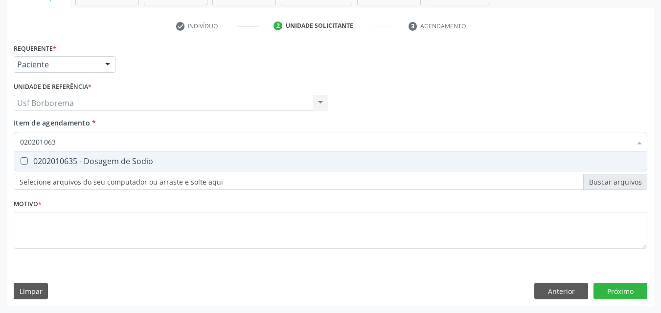
type input "0202010635"
click at [99, 160] on div "0202010635 - Dosagem de Sodio" at bounding box center [330, 161] width 621 height 8
checkbox Sodio "true"
click at [96, 145] on input "0202010635" at bounding box center [325, 142] width 611 height 20
type input "02020106"
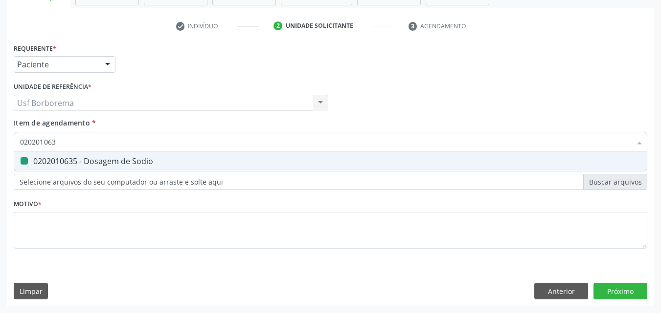
checkbox Sodio "false"
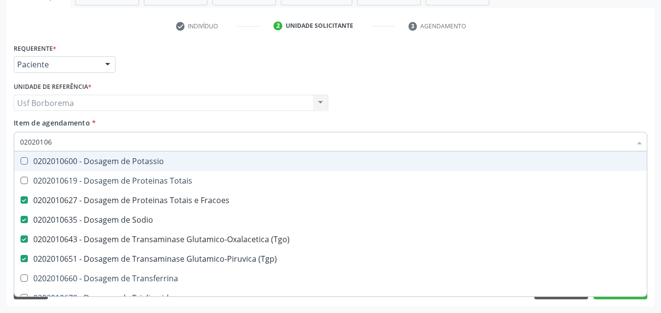
type input "0202010"
checkbox Fracoes "false"
checkbox Sodio "false"
checkbox \(Tgo\) "false"
checkbox \(Tgp\) "false"
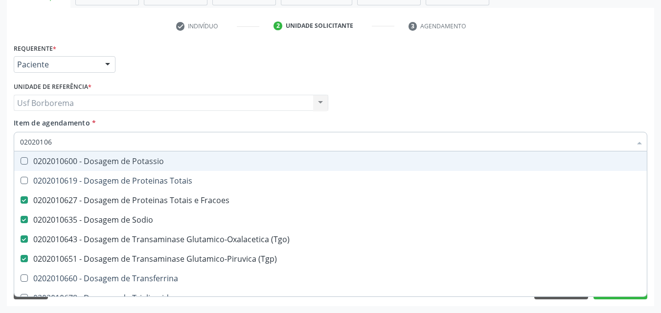
checkbox Ureia "false"
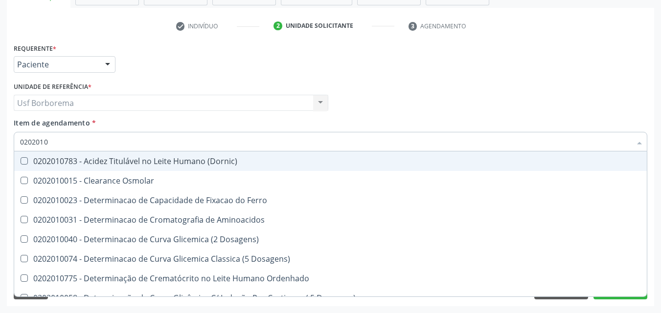
type input "02020106"
checkbox Ferro "true"
checkbox Aminoacidos "true"
checkbox Dosagens\) "true"
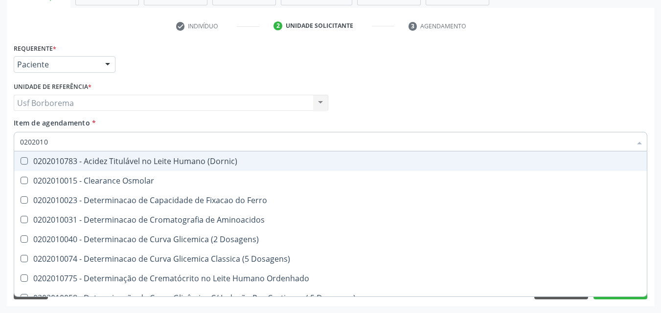
checkbox Osmolaridade "true"
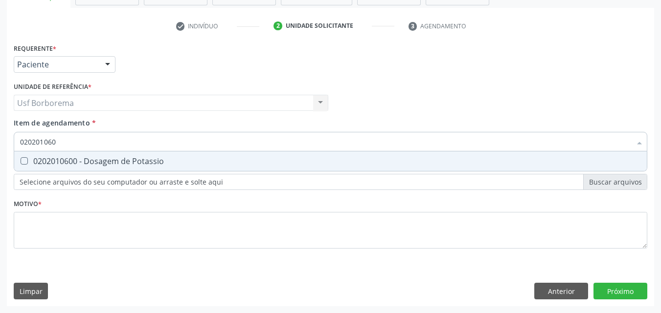
type input "0202010600"
click at [94, 164] on div "0202010600 - Dosagem de Potassio" at bounding box center [330, 161] width 621 height 8
checkbox Potassio "true"
click at [89, 146] on input "0202010600" at bounding box center [325, 142] width 611 height 20
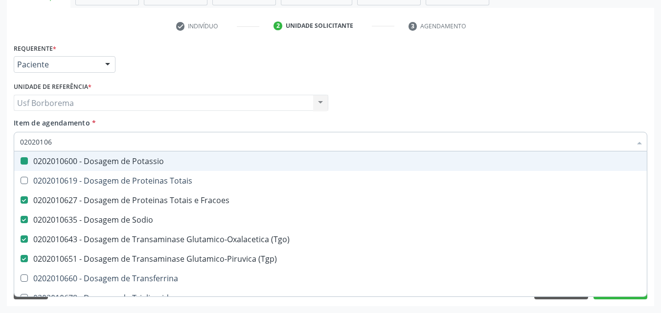
type input "0202010"
checkbox Potassio "false"
checkbox Fracoes "false"
checkbox Sodio "false"
checkbox \(Tgo\) "false"
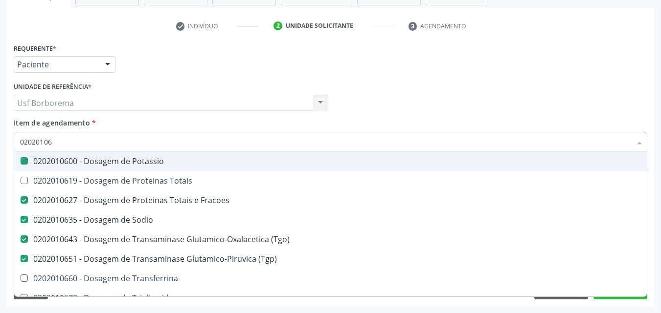
checkbox \(Tgp\) "false"
checkbox Ureia "false"
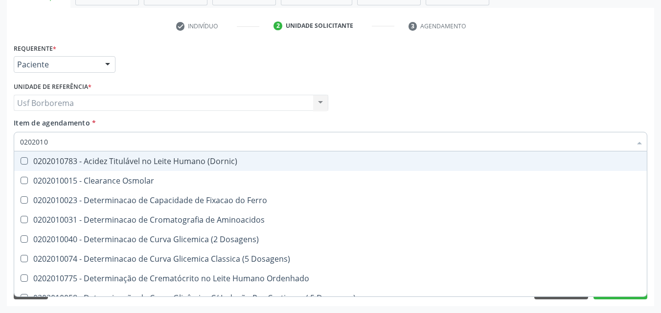
type input "020201"
checkbox Vanilmandelico "true"
checkbox Amonia "true"
checkbox Fracoes "false"
checkbox Total "true"
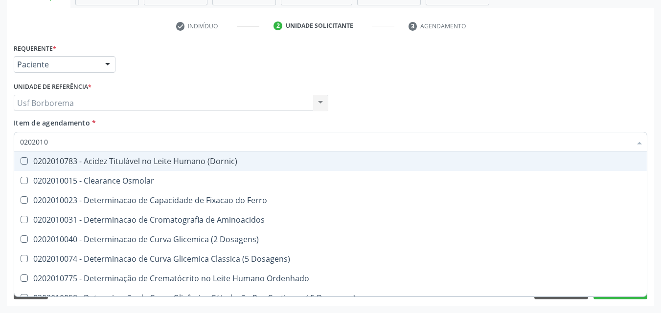
checkbox Creatinina "false"
checkbox Folato "true"
checkbox Lactato "false"
checkbox Potassio "false"
checkbox Fracoes "false"
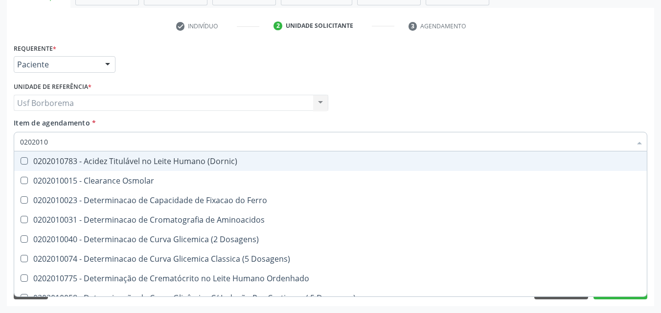
checkbox \(Tgo\) "false"
checkbox \(Tgp\) "false"
checkbox Ureia "false"
checkbox Lipoproteinas "true"
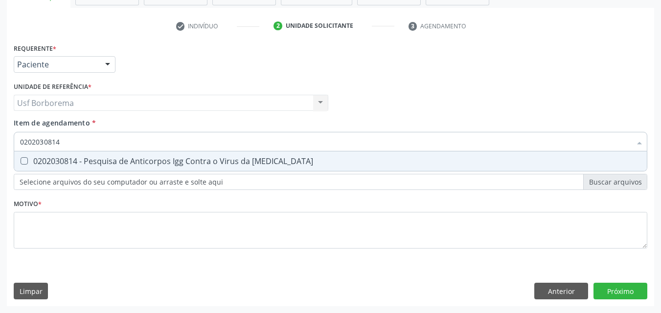
click at [78, 157] on div "0202030814 - Pesquisa de Anticorpos Igg Contra o Virus da [MEDICAL_DATA]" at bounding box center [330, 161] width 621 height 8
click at [75, 141] on input "0202030814" at bounding box center [325, 142] width 611 height 20
click at [70, 153] on span "0202030920 - Pesquisa de Anticorpos Igm Contra o Virus da [MEDICAL_DATA]" at bounding box center [330, 162] width 632 height 20
click at [77, 141] on input "0202030920" at bounding box center [325, 142] width 611 height 20
click at [81, 159] on div "0202030741 - Pesquisa de Anticorpos Igg Anticitomegalovirus" at bounding box center [330, 161] width 621 height 8
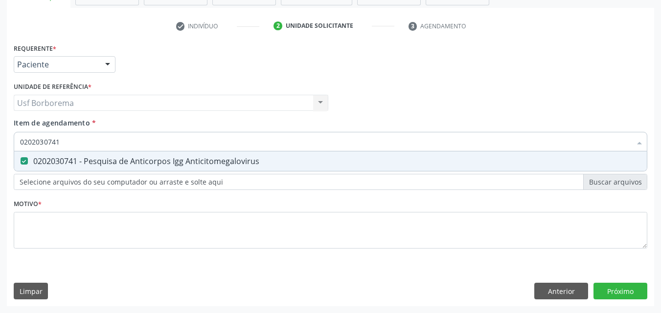
click at [87, 141] on input "0202030741" at bounding box center [325, 142] width 611 height 20
click at [103, 161] on div "0202030857 - Pesquisa de Anticorpos Igm Anticitomegalovirus" at bounding box center [330, 161] width 621 height 8
click at [111, 142] on input "0202030857" at bounding box center [325, 142] width 611 height 20
click at [113, 162] on div "0202020380 - Hemograma Completo" at bounding box center [330, 161] width 621 height 8
click at [99, 142] on input "0202020380" at bounding box center [325, 142] width 611 height 20
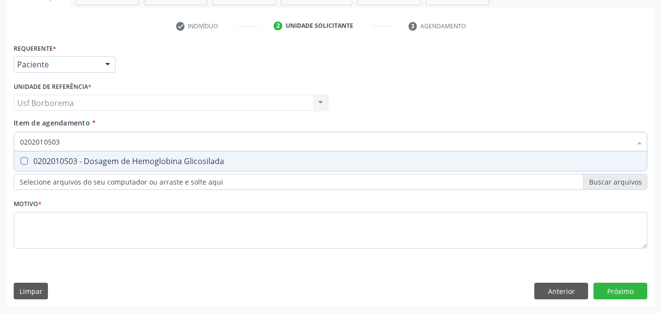
click at [150, 161] on div "0202010503 - Dosagem de Hemoglobina Glicosilada" at bounding box center [330, 161] width 621 height 8
click at [137, 143] on input "0202010503" at bounding box center [325, 142] width 611 height 20
click at [135, 159] on div "0202050017 - Analise de Caracteres Fisicos, Elementos e Sedimento da Urina" at bounding box center [330, 161] width 621 height 8
click at [134, 147] on input "0202050017" at bounding box center [325, 142] width 611 height 20
click at [166, 158] on div "0202010473 - Dosagem de Glicose" at bounding box center [330, 161] width 621 height 8
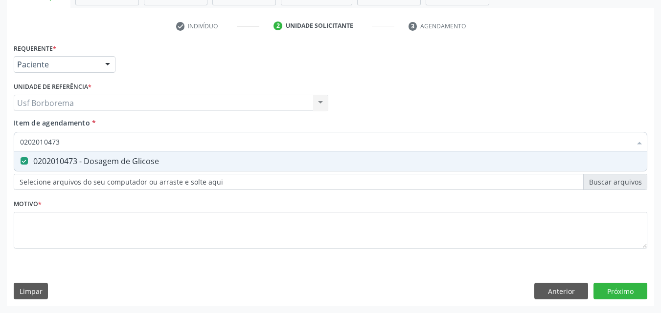
click at [164, 141] on input "0202010473" at bounding box center [325, 142] width 611 height 20
drag, startPoint x: 164, startPoint y: 156, endPoint x: 164, endPoint y: 144, distance: 12.2
click at [164, 157] on div "0202010678 - Dosagem de Triglicerideos" at bounding box center [330, 161] width 621 height 8
click at [164, 142] on input "0202010678" at bounding box center [325, 142] width 611 height 20
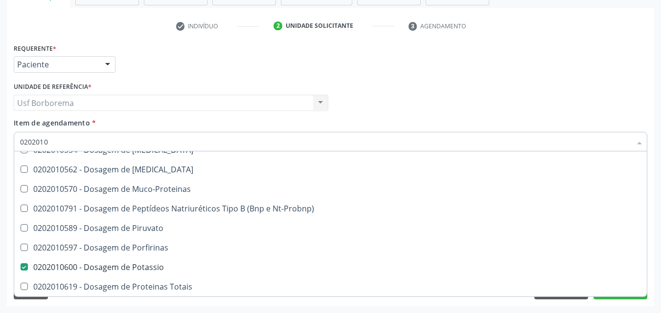
scroll to position [852, 0]
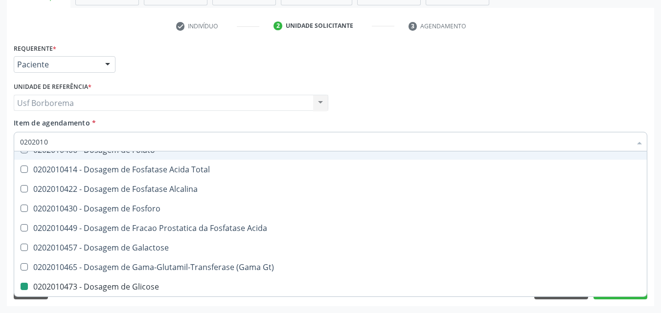
click at [291, 119] on div "Item de agendamento * 0202010 Desfazer seleção 0202010783 - Acidez Titulável no…" at bounding box center [330, 133] width 633 height 31
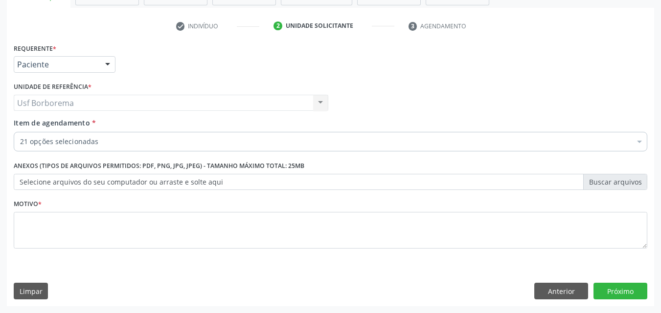
scroll to position [0, 0]
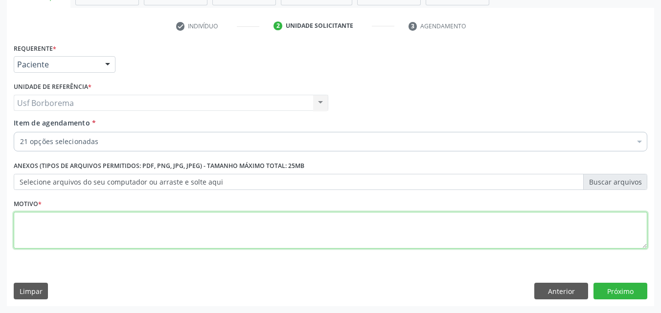
click at [95, 226] on textarea at bounding box center [330, 230] width 633 height 37
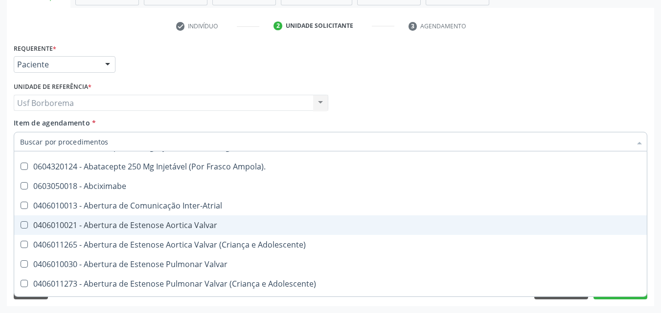
scroll to position [538, 0]
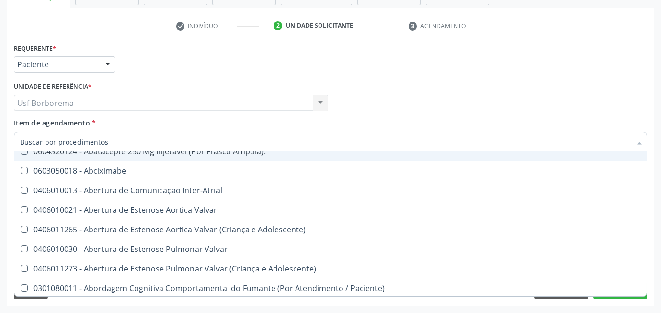
click at [377, 96] on div "Profissional Solicitante Por favor, selecione a Unidade de Atendimento primeiro…" at bounding box center [330, 99] width 638 height 38
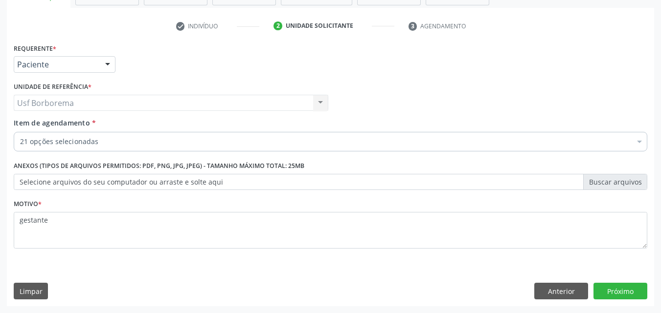
scroll to position [0, 0]
click at [629, 289] on button "Próximo" at bounding box center [620, 291] width 54 height 17
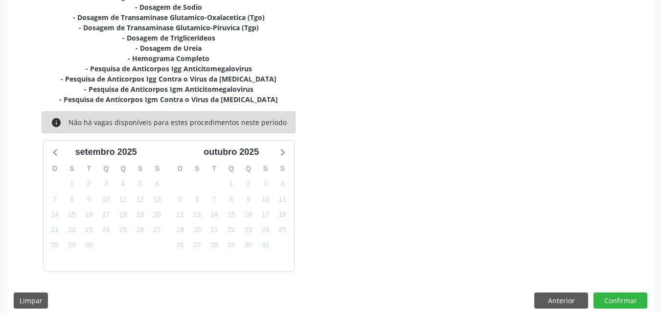
scroll to position [346, 0]
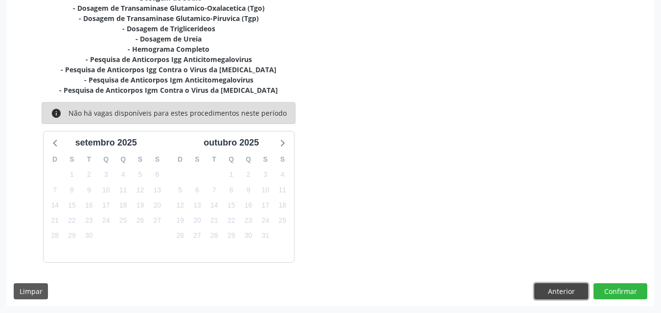
click at [557, 293] on button "Anterior" at bounding box center [561, 292] width 54 height 17
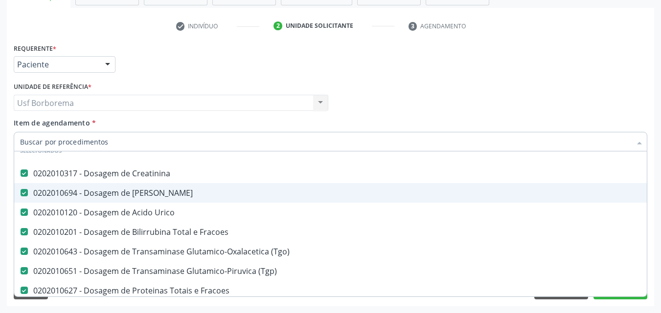
scroll to position [49, 0]
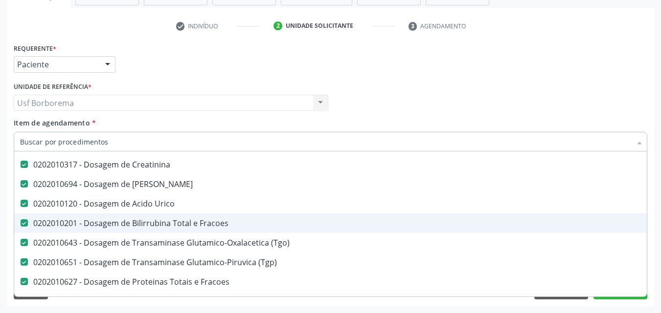
click at [238, 221] on div "0202010201 - Dosagem de Bilirrubina Total e Fracoes" at bounding box center [400, 224] width 761 height 8
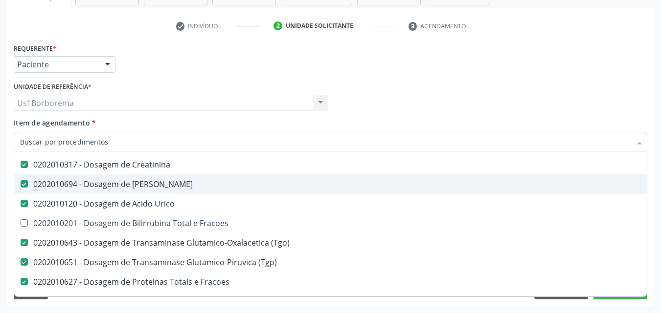
click at [447, 60] on div "Requerente * Paciente Profissional de Saúde Paciente Nenhum resultado encontrad…" at bounding box center [330, 60] width 638 height 38
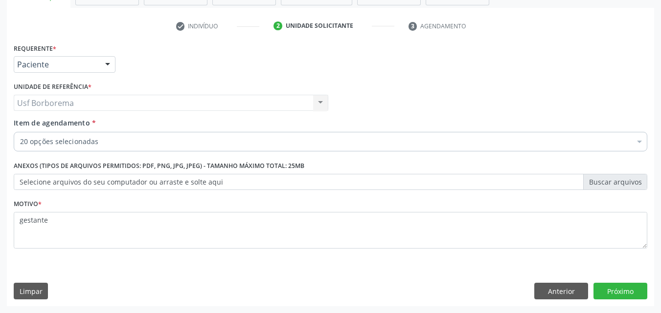
scroll to position [0, 0]
click at [596, 293] on button "Próximo" at bounding box center [620, 291] width 54 height 17
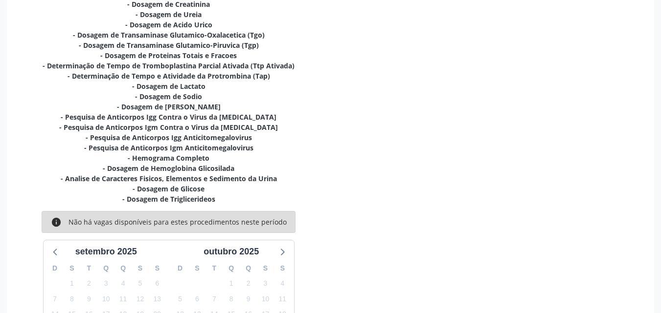
scroll to position [318, 0]
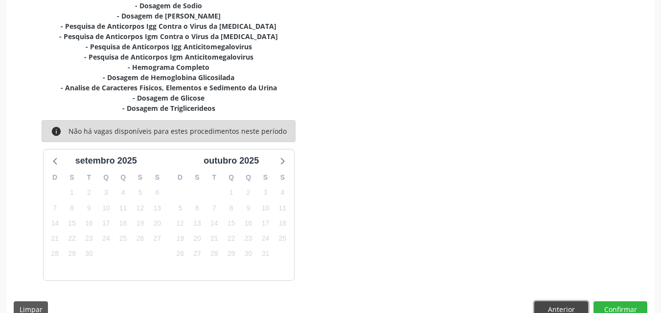
click at [565, 304] on button "Anterior" at bounding box center [561, 310] width 54 height 17
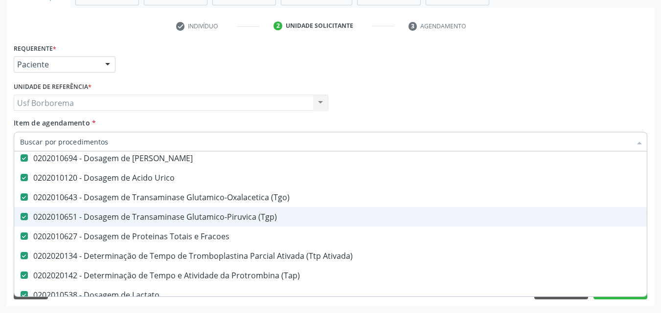
scroll to position [98, 0]
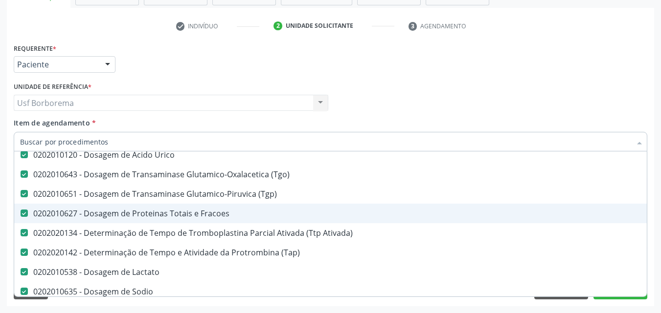
click at [256, 217] on div "0202010627 - Dosagem de Proteinas Totais e Fracoes" at bounding box center [400, 214] width 761 height 8
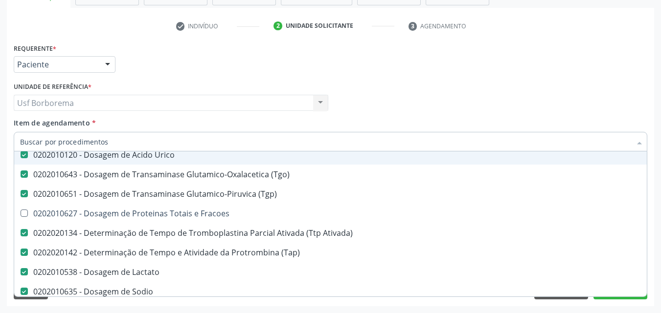
click at [361, 100] on div "Profissional Solicitante Por favor, selecione a Unidade de Atendimento primeiro…" at bounding box center [330, 99] width 638 height 38
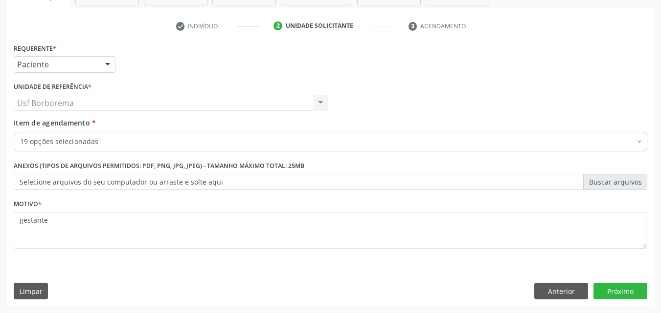
scroll to position [0, 0]
click at [634, 290] on button "Próximo" at bounding box center [620, 291] width 54 height 17
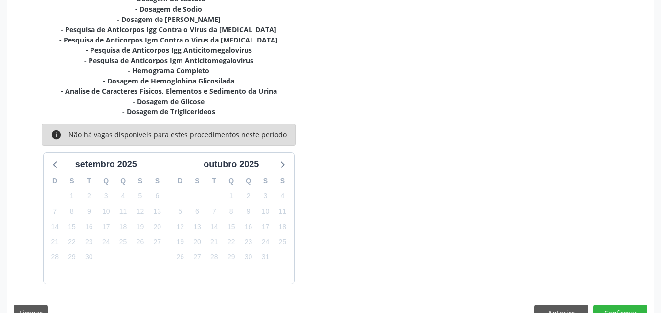
scroll to position [318, 0]
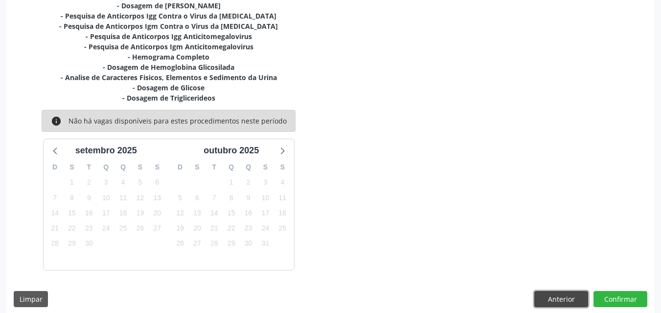
click at [542, 296] on button "Anterior" at bounding box center [561, 299] width 54 height 17
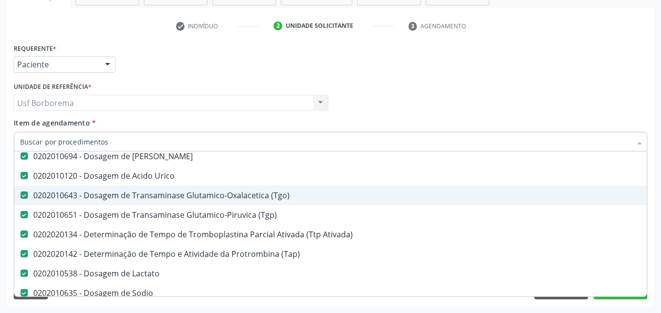
scroll to position [98, 0]
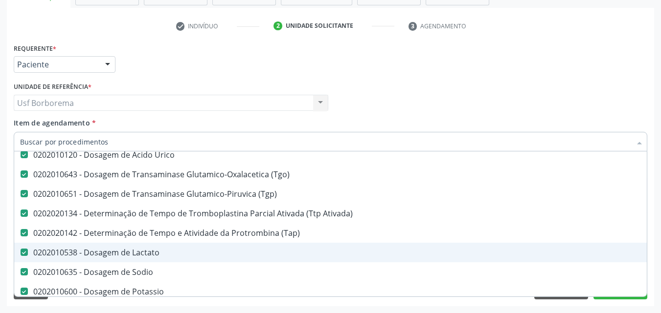
click at [271, 243] on span "0202010538 - Dosagem de Lactato" at bounding box center [400, 253] width 773 height 20
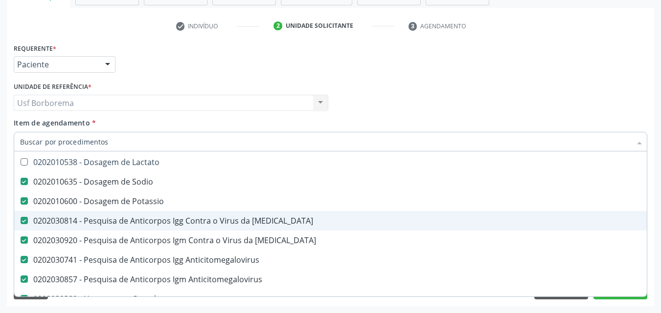
scroll to position [245, 0]
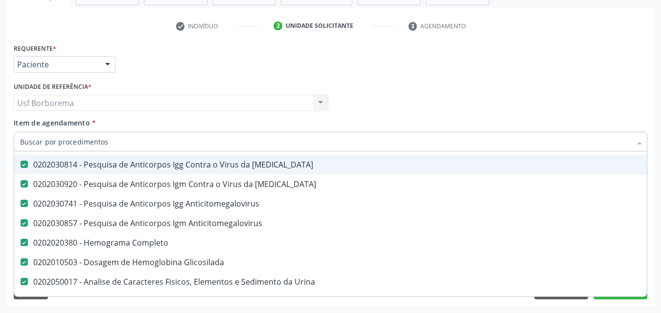
click at [492, 97] on div "Profissional Solicitante Por favor, selecione a Unidade de Atendimento primeiro…" at bounding box center [330, 99] width 638 height 38
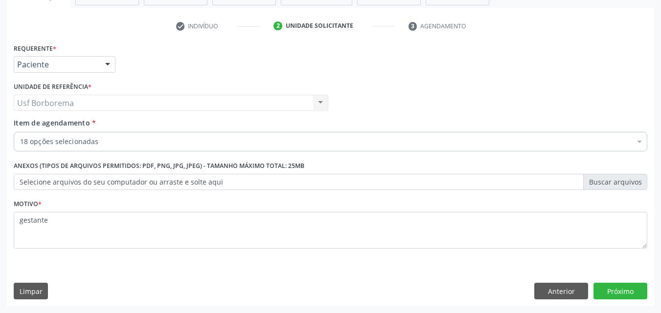
scroll to position [0, 0]
click at [629, 291] on button "Próximo" at bounding box center [620, 291] width 54 height 17
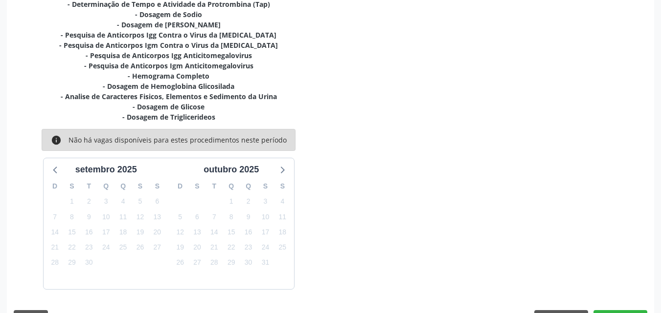
scroll to position [315, 0]
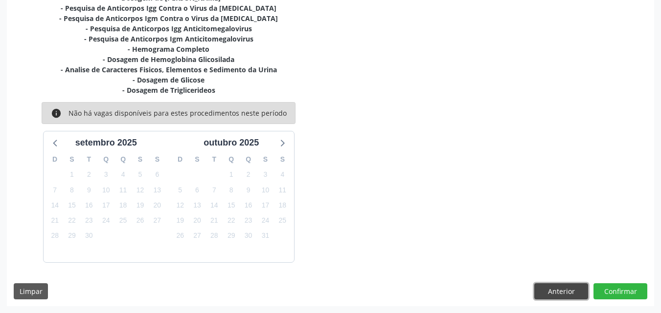
click at [549, 286] on button "Anterior" at bounding box center [561, 292] width 54 height 17
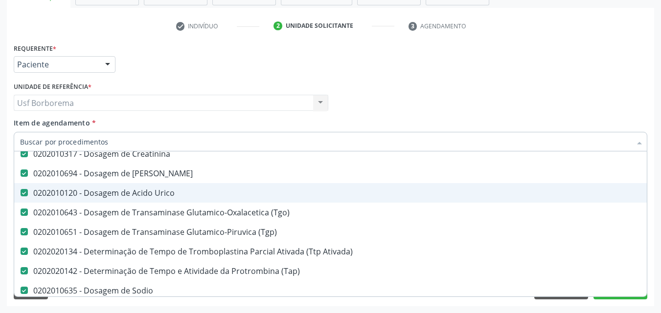
scroll to position [147, 0]
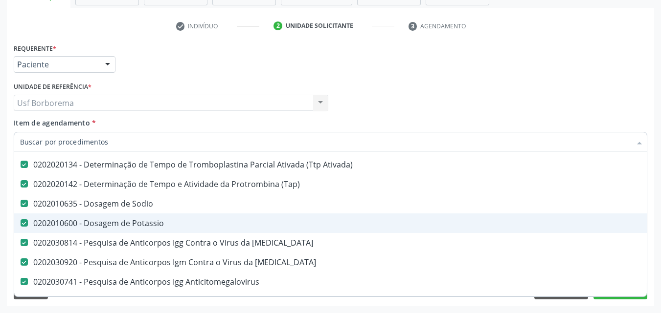
click at [160, 220] on div "0202010600 - Dosagem de Potassio" at bounding box center [400, 224] width 761 height 8
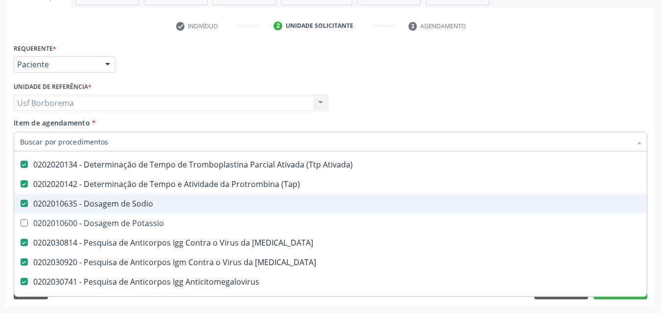
click at [156, 202] on div "0202010635 - Dosagem de Sodio" at bounding box center [400, 204] width 761 height 8
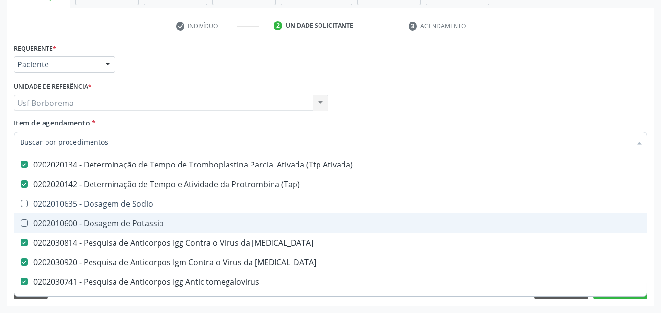
click at [156, 221] on div "0202010600 - Dosagem de Potassio" at bounding box center [400, 224] width 761 height 8
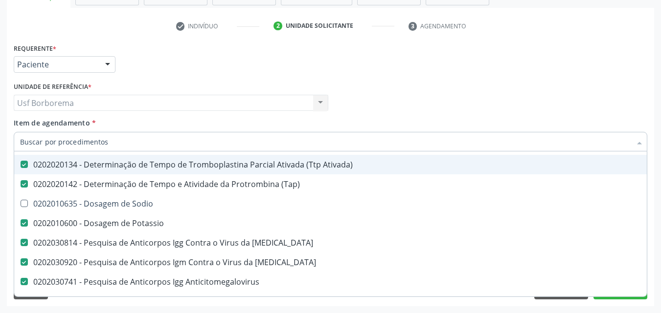
click at [149, 67] on div "Requerente * Paciente Profissional de Saúde Paciente Nenhum resultado encontrad…" at bounding box center [330, 60] width 638 height 38
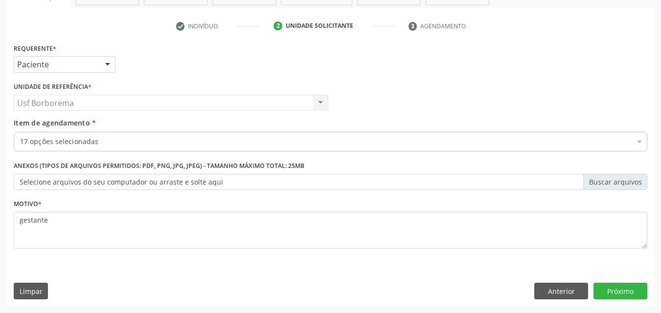
scroll to position [0, 0]
click at [610, 290] on button "Próximo" at bounding box center [620, 291] width 54 height 17
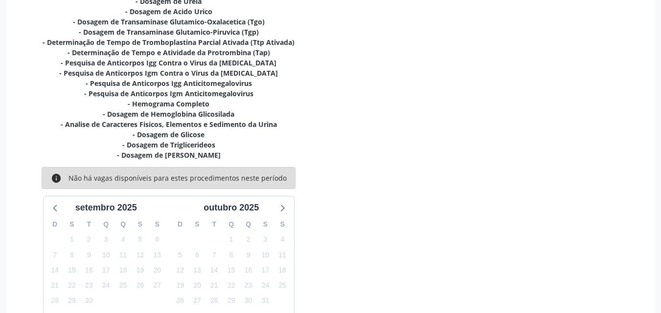
scroll to position [305, 0]
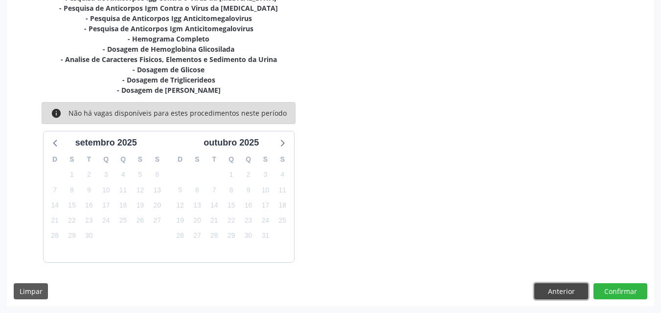
click at [552, 284] on button "Anterior" at bounding box center [561, 292] width 54 height 17
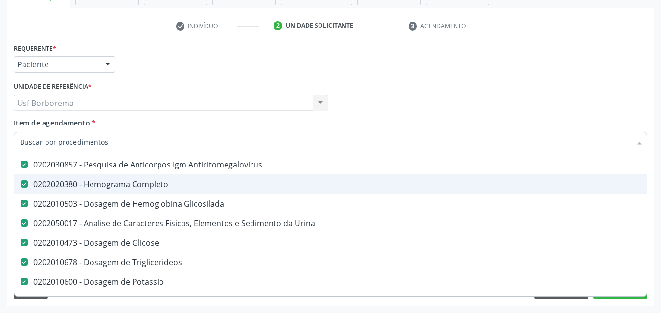
scroll to position [293, 0]
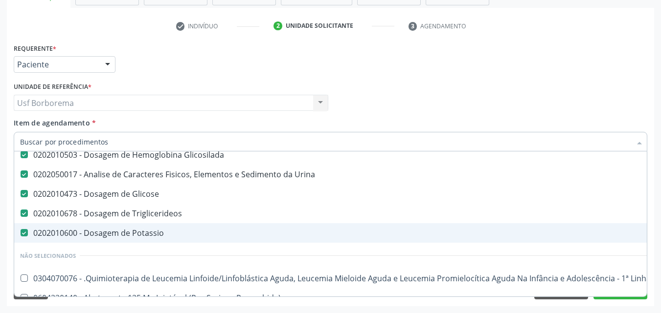
click at [134, 233] on div "0202010600 - Dosagem de Potassio" at bounding box center [400, 233] width 761 height 8
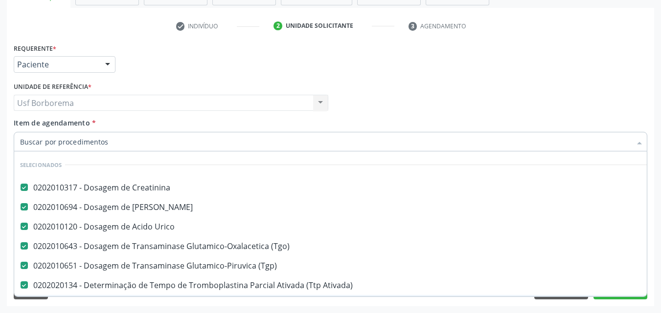
scroll to position [0, 0]
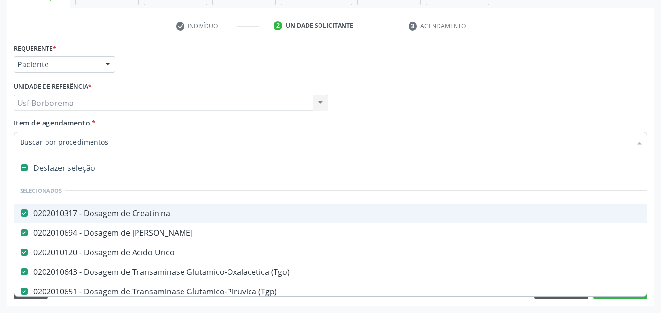
click at [145, 122] on div "Item de agendamento * Desfazer seleção Selecionados 0202010317 - Dosagem de Cre…" at bounding box center [330, 133] width 633 height 31
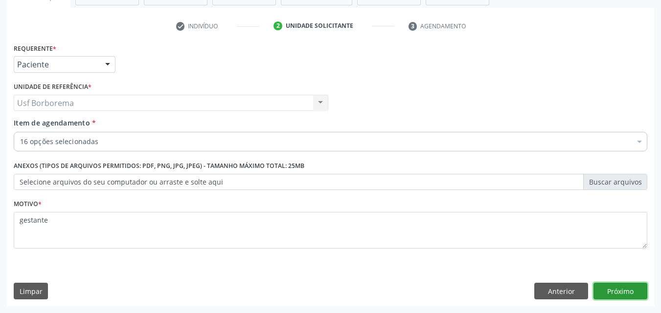
click at [632, 286] on button "Próximo" at bounding box center [620, 291] width 54 height 17
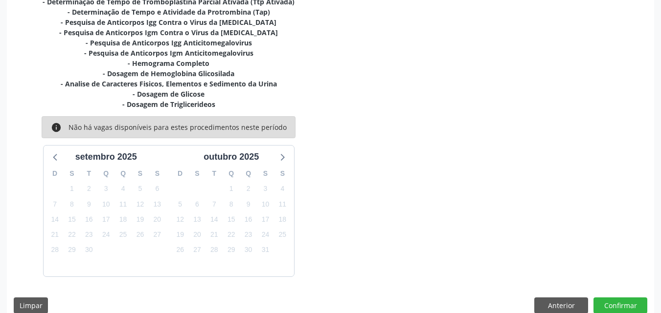
scroll to position [295, 0]
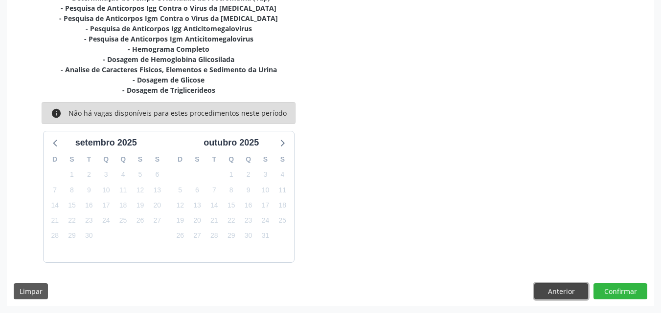
click at [569, 286] on button "Anterior" at bounding box center [561, 292] width 54 height 17
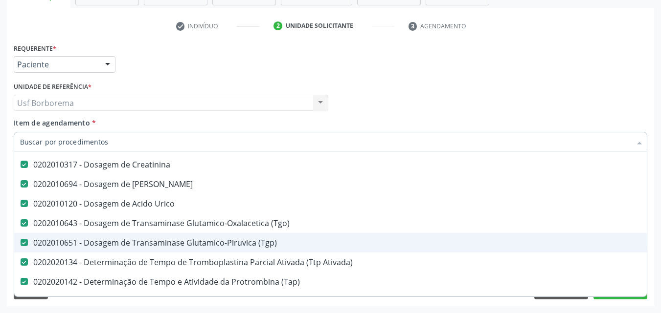
scroll to position [98, 0]
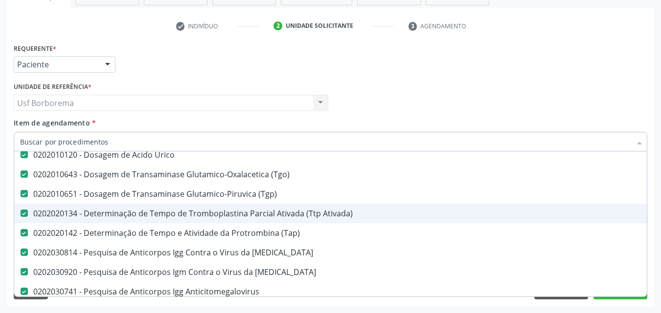
click at [304, 213] on div "0202020134 - Determinação de Tempo de Tromboplastina Parcial Ativada (Ttp Ativa…" at bounding box center [400, 214] width 761 height 8
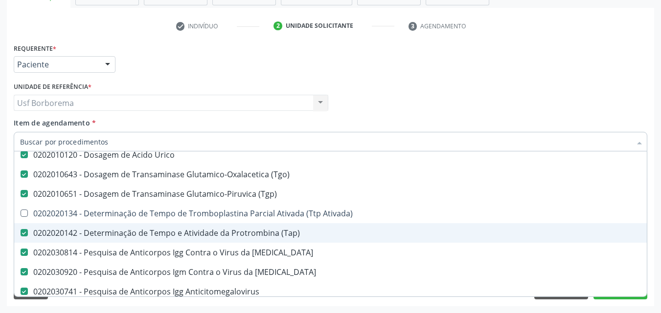
click at [301, 231] on div "0202020142 - Determinação de Tempo e Atividade da Protrombina (Tap)" at bounding box center [400, 233] width 761 height 8
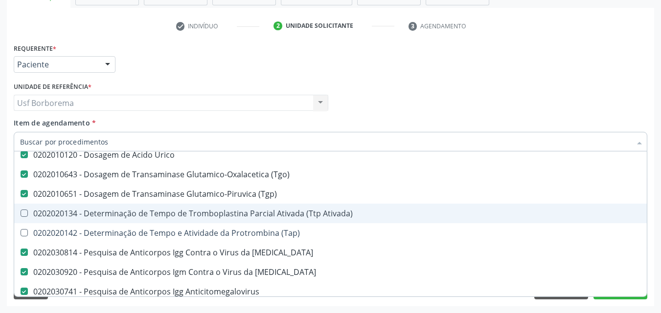
click at [324, 215] on div "0202020134 - Determinação de Tempo de Tromboplastina Parcial Ativada (Ttp Ativa…" at bounding box center [400, 214] width 761 height 8
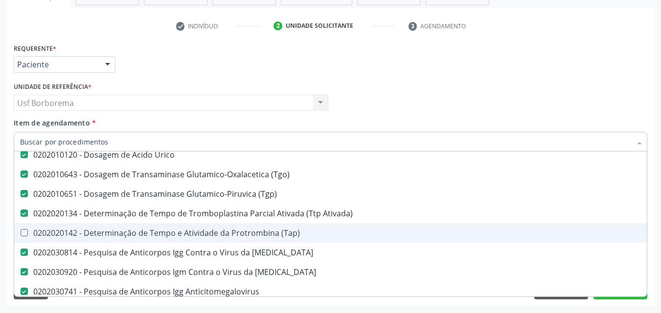
click at [304, 232] on div "0202020142 - Determinação de Tempo e Atividade da Protrombina (Tap)" at bounding box center [400, 233] width 761 height 8
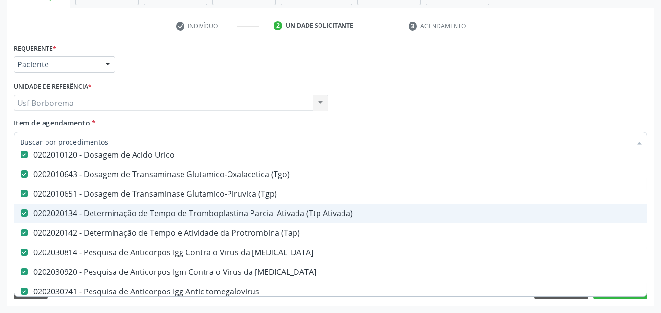
click at [277, 213] on div "0202020134 - Determinação de Tempo de Tromboplastina Parcial Ativada (Ttp Ativa…" at bounding box center [400, 214] width 761 height 8
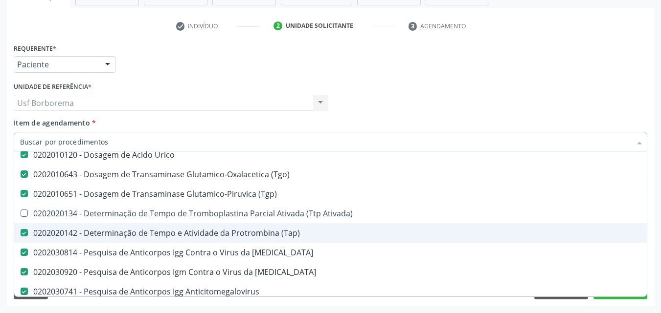
click at [285, 230] on div "0202020142 - Determinação de Tempo e Atividade da Protrombina (Tap)" at bounding box center [400, 233] width 761 height 8
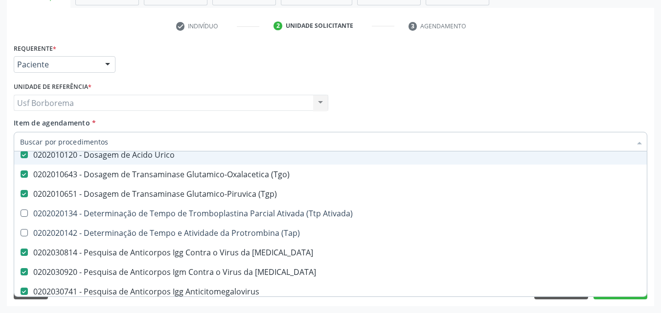
click at [373, 104] on div "Profissional Solicitante Por favor, selecione a Unidade de Atendimento primeiro…" at bounding box center [330, 99] width 638 height 38
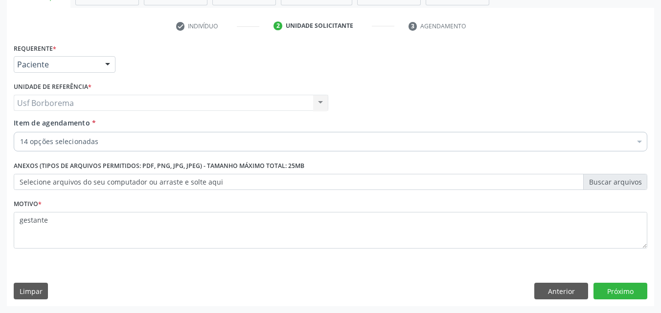
scroll to position [0, 0]
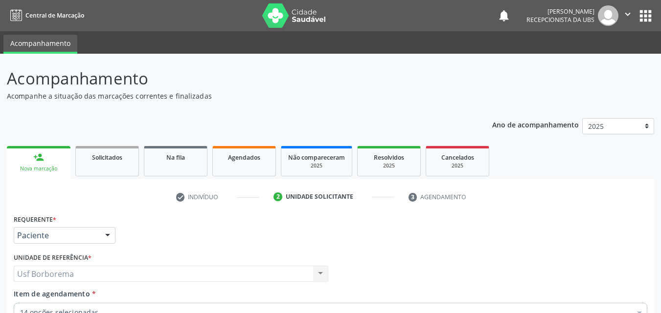
scroll to position [171, 0]
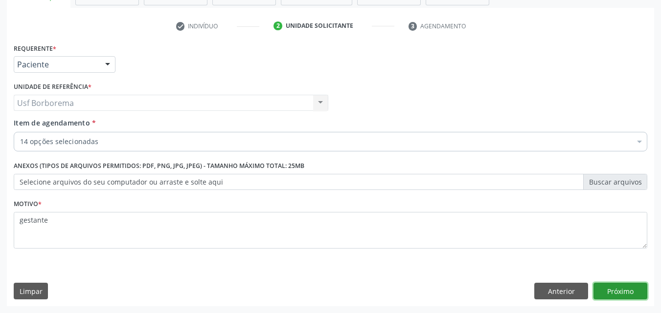
click at [623, 292] on button "Próximo" at bounding box center [620, 291] width 54 height 17
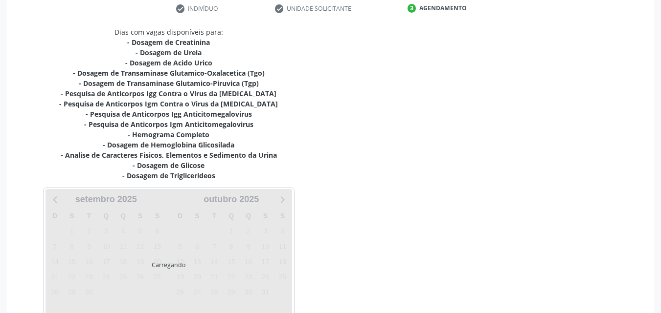
scroll to position [220, 0]
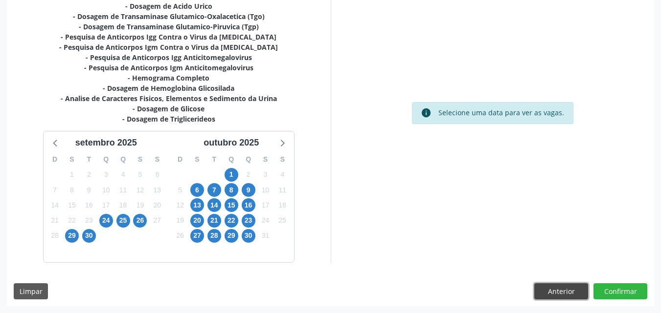
click at [554, 294] on button "Anterior" at bounding box center [561, 292] width 54 height 17
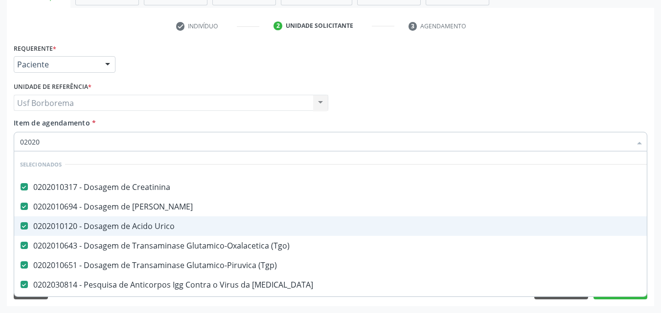
type input "020201"
checkbox Completo "false"
checkbox Glicosilada "false"
checkbox Urina "false"
checkbox Glicose "false"
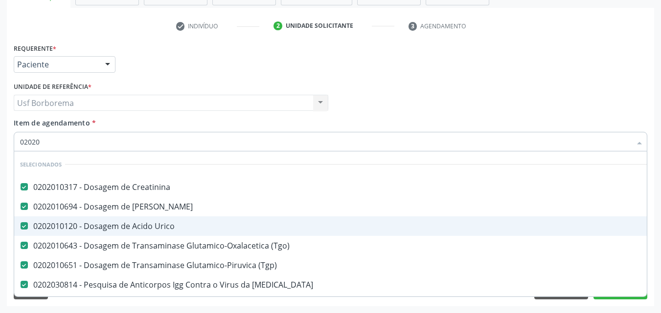
checkbox Triglicerideos "false"
type input "02020106"
checkbox Glicosilada "false"
checkbox Glicose "false"
checkbox Triglicerideos "false"
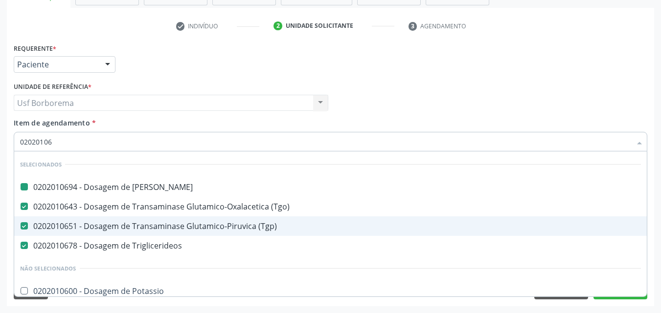
type input "020201062"
checkbox Ureia "false"
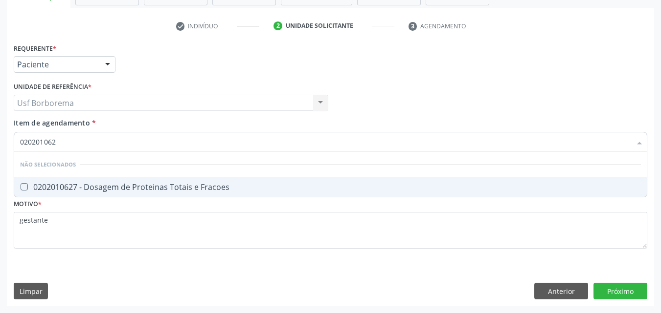
type input "0202010627"
click at [156, 186] on div "0202010627 - Dosagem de Proteinas Totais e Fracoes" at bounding box center [330, 187] width 621 height 8
checkbox Fracoes "true"
click at [107, 143] on input "0202010627" at bounding box center [325, 142] width 611 height 20
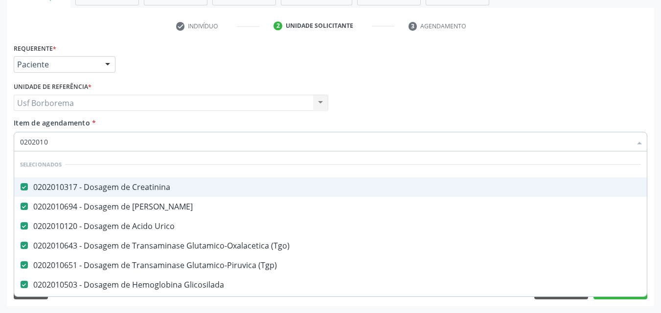
type input "020201"
checkbox Fracoes "false"
type input "02020"
checkbox Completo "true"
checkbox Glicosilada "true"
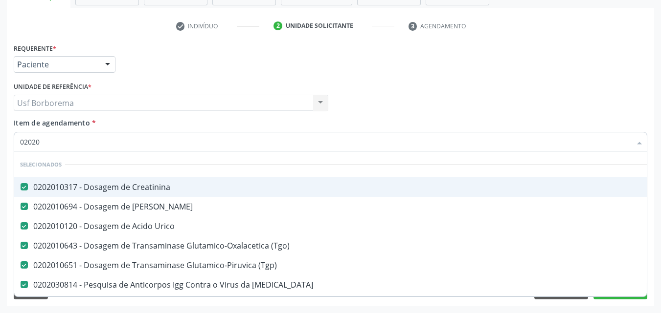
checkbox Urina "true"
checkbox Glicose "true"
checkbox Triglicerideos "true"
checkbox Hemácias "false"
type input "020201"
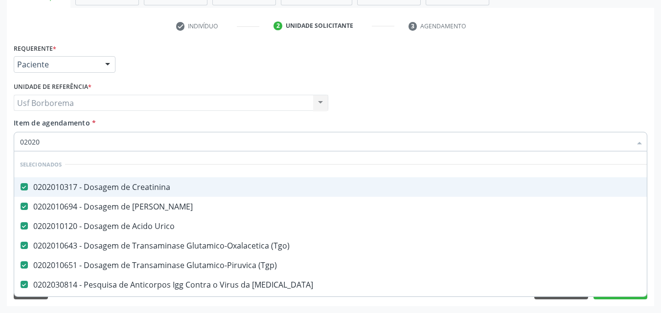
checkbox Completo "false"
checkbox Glicosilada "false"
checkbox Urina "false"
checkbox Glicose "false"
checkbox Triglicerideos "false"
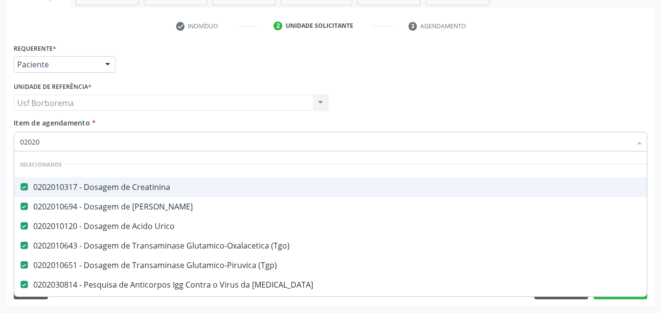
checkbox Hemácias "true"
type input "0202010"
checkbox \(Cada\) "true"
type input "02020105"
checkbox Urico "false"
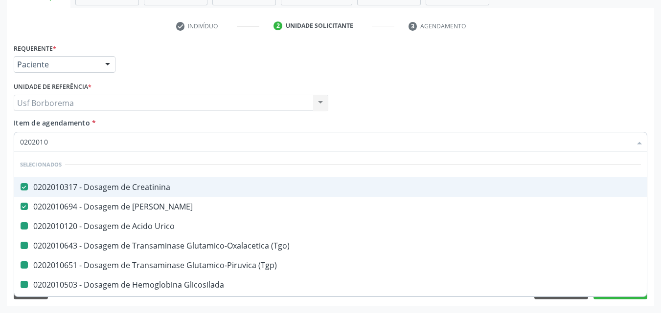
checkbox \(Tgo\) "false"
checkbox \(Tgp\) "false"
checkbox Glicosilada "false"
checkbox Glicose "false"
checkbox Triglicerideos "false"
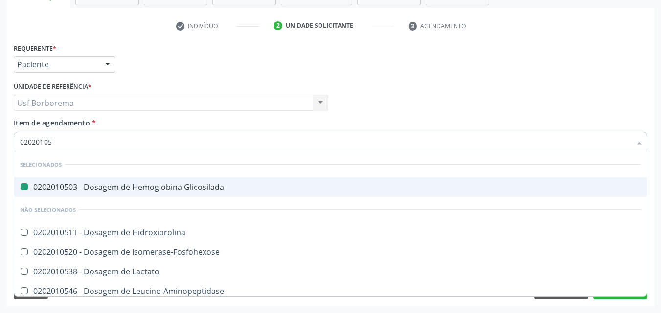
type input "020201053"
checkbox Glicosilada "false"
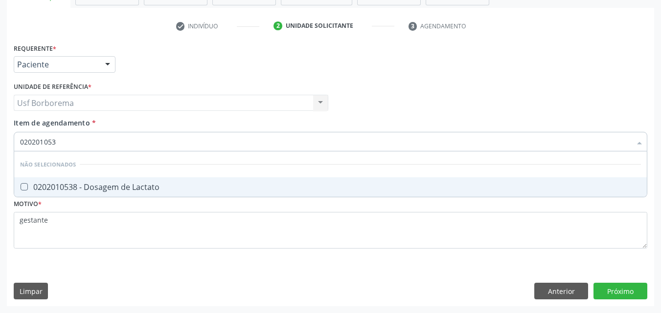
type input "0202010538"
click at [125, 189] on div "0202010538 - Dosagem de Lactato" at bounding box center [330, 187] width 621 height 8
checkbox Lactato "true"
click at [79, 141] on input "0202010538" at bounding box center [325, 142] width 611 height 20
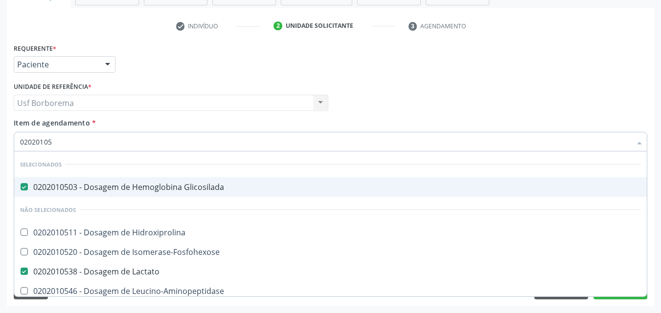
type input "0202010"
checkbox Hidroxiprolina "true"
checkbox Isomerase-Fosfohexose "true"
checkbox Leucino-Aminopeptidase "true"
checkbox Lipase "true"
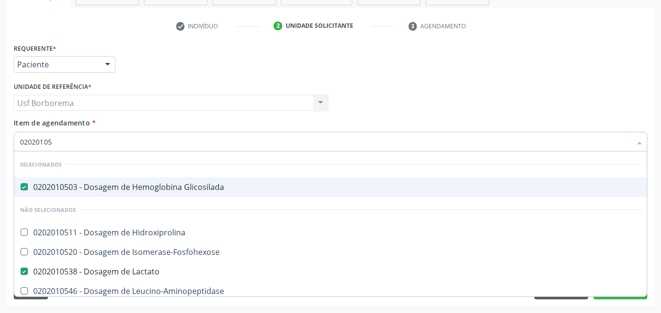
checkbox Magnesio "true"
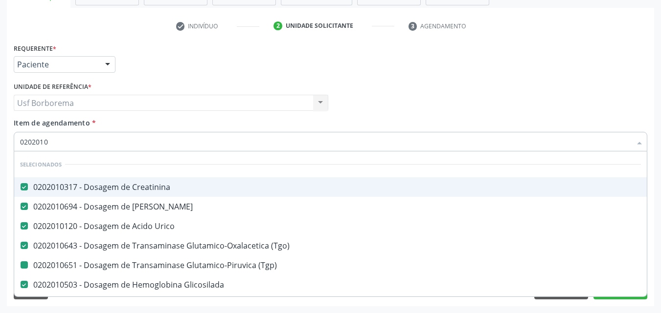
type input "02020101"
checkbox Urico "false"
checkbox \(Tgo\) "false"
checkbox \(Tgp\) "false"
checkbox Glicosilada "false"
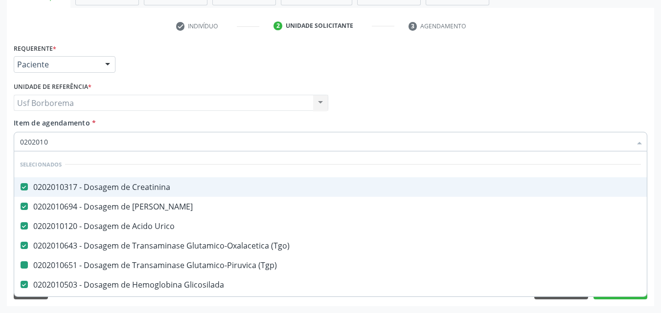
checkbox Glicose "false"
checkbox Triglicerideos "false"
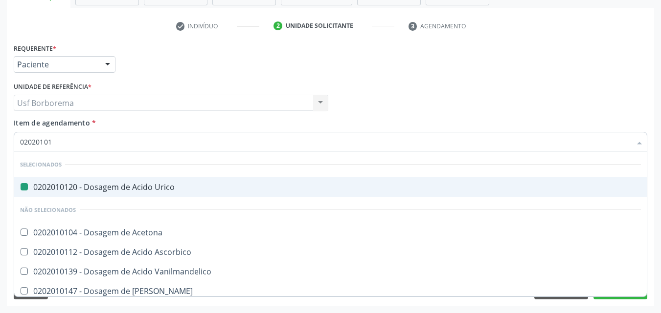
type input "020201010"
checkbox Urico "false"
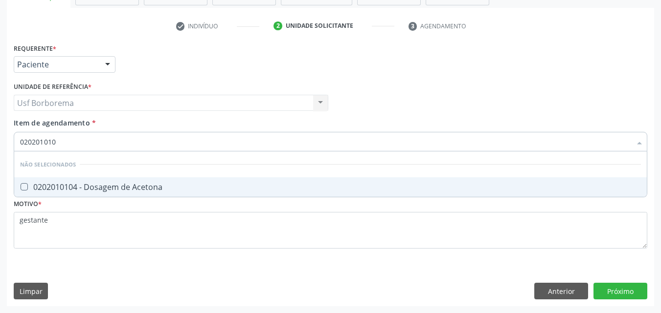
type input "02020101"
checkbox Acetona "true"
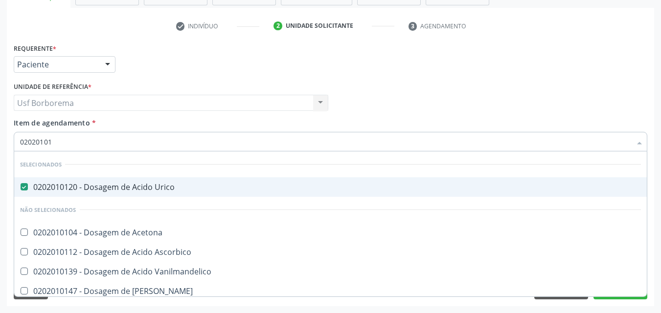
type input "0202010"
checkbox Acetona "true"
checkbox Ascorbico "true"
checkbox Vanilmandelico "true"
checkbox Aldolase "true"
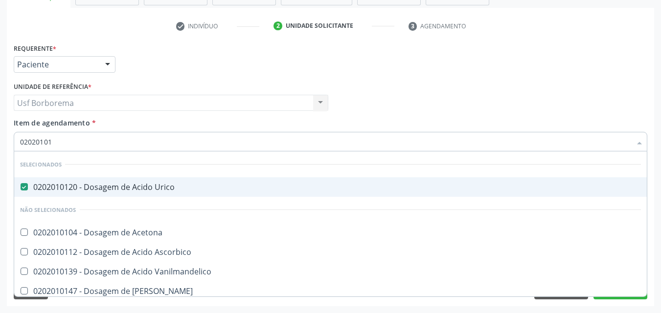
checkbox Alfa-1-Antitripsina "true"
checkbox Acida "true"
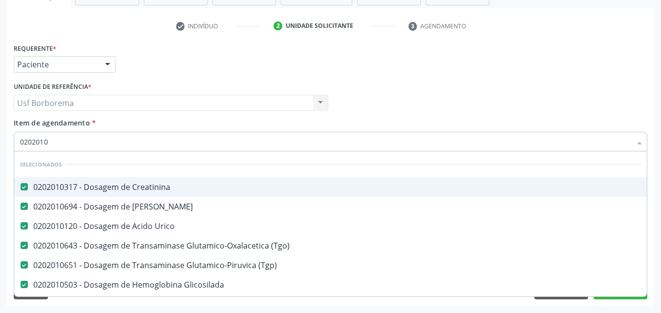
type input "02020106"
checkbox Glicosilada "false"
checkbox Glicose "false"
type input "020201063"
checkbox Creatinina "false"
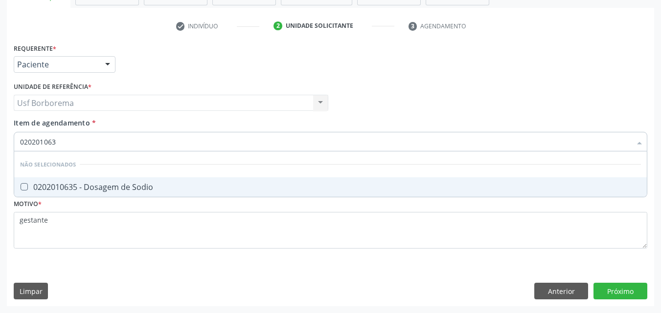
type input "0202010635"
click at [96, 186] on div "0202010635 - Dosagem de Sodio" at bounding box center [330, 187] width 621 height 8
checkbox Sodio "true"
click at [630, 293] on div "Requerente * Paciente Profissional de Saúde Paciente Nenhum resultado encontrad…" at bounding box center [330, 174] width 647 height 266
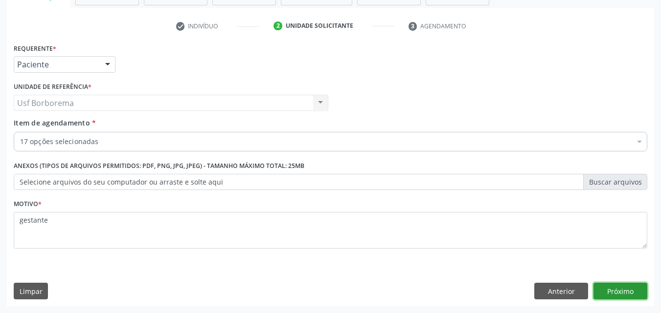
click at [605, 289] on button "Próximo" at bounding box center [620, 291] width 54 height 17
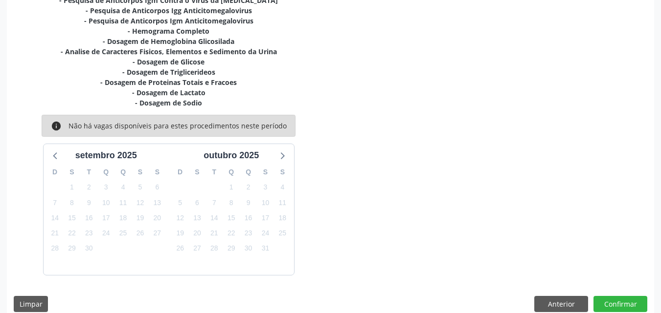
scroll to position [305, 0]
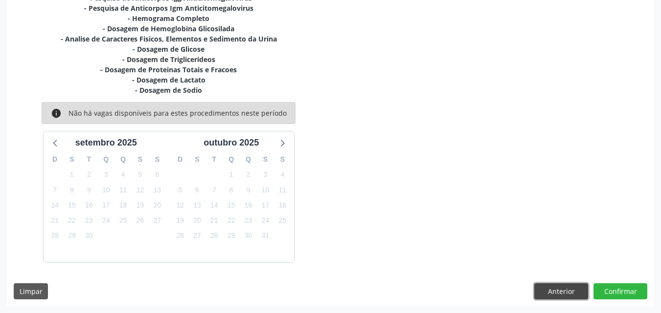
click at [567, 286] on button "Anterior" at bounding box center [561, 292] width 54 height 17
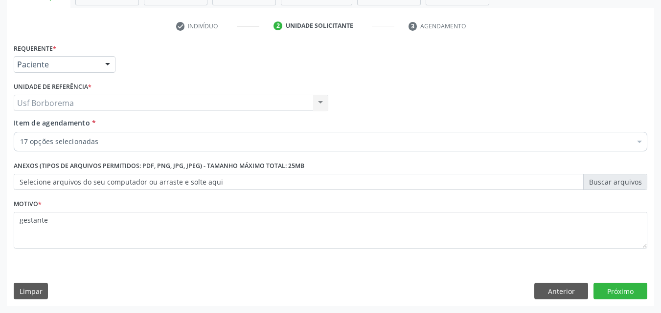
scroll to position [171, 0]
click at [168, 149] on div "17 opções selecionadas" at bounding box center [330, 142] width 633 height 20
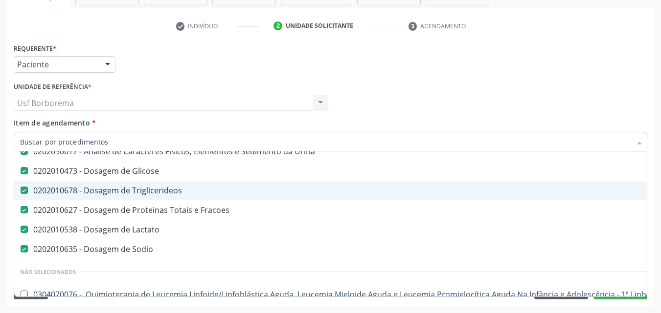
scroll to position [293, 0]
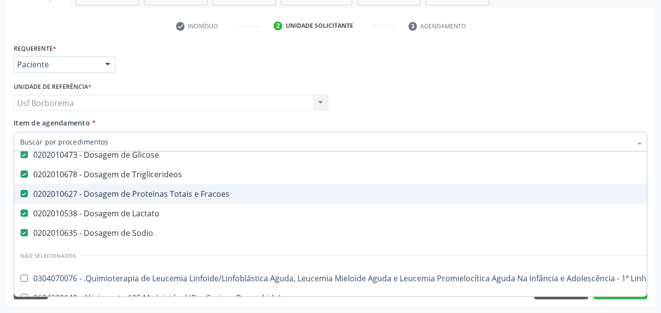
click at [228, 201] on span "0202010627 - Dosagem de Proteinas Totais e Fracoes" at bounding box center [400, 194] width 773 height 20
checkbox Fracoes "false"
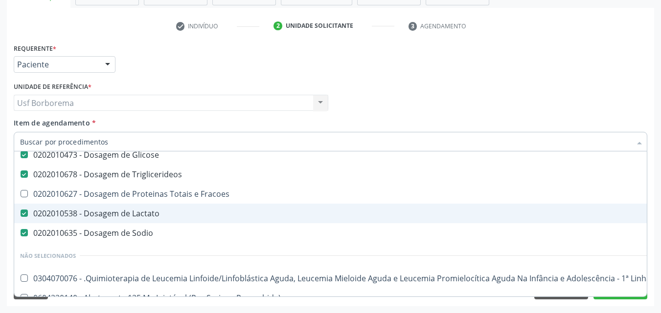
click at [230, 215] on div "0202010538 - Dosagem de Lactato" at bounding box center [400, 214] width 761 height 8
checkbox Lactato "false"
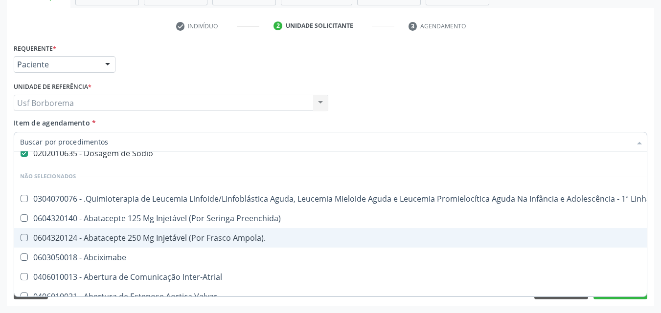
scroll to position [440, 0]
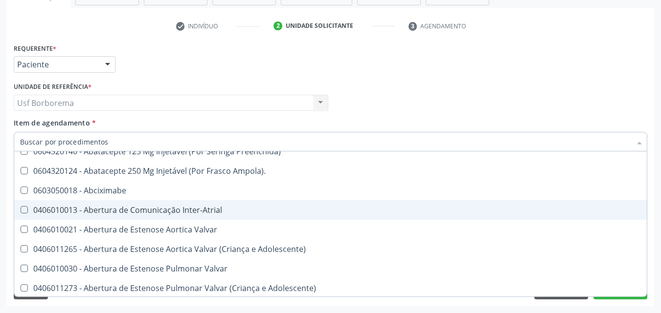
click at [562, 74] on div "Requerente * Paciente Profissional de Saúde Paciente Nenhum resultado encontrad…" at bounding box center [330, 60] width 638 height 38
checkbox Fracoes "true"
checkbox Sodio "false"
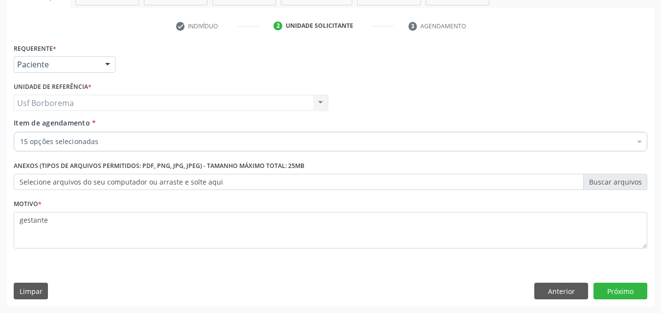
scroll to position [0, 0]
click at [617, 290] on button "Próximo" at bounding box center [620, 291] width 54 height 17
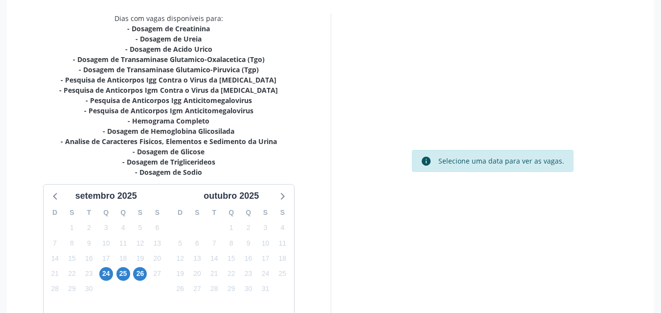
scroll to position [220, 0]
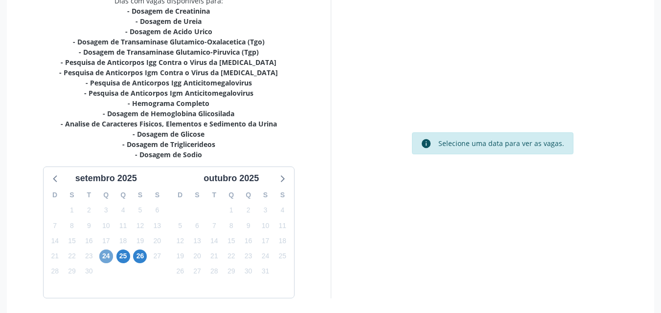
click at [104, 257] on span "24" at bounding box center [106, 257] width 14 height 14
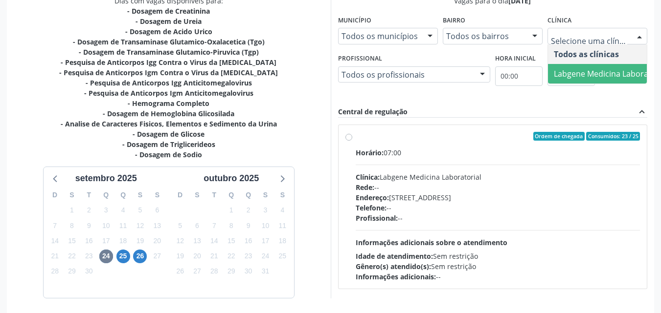
click at [612, 76] on span "Labgene Medicina Laboratorial" at bounding box center [611, 73] width 114 height 11
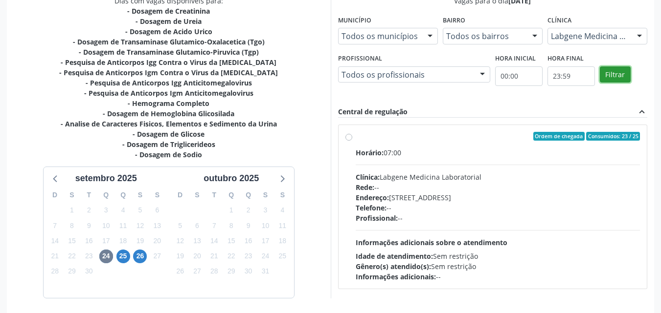
click at [612, 77] on button "Filtrar" at bounding box center [615, 75] width 31 height 17
click at [356, 138] on label "Ordem de chegada Consumidos: 23 / 25 Horário: 07:00 Clínica: Labgene Medicina L…" at bounding box center [498, 207] width 285 height 150
click at [348, 138] on input "Ordem de chegada Consumidos: 23 / 25 Horário: 07:00 Clínica: Labgene Medicina L…" at bounding box center [348, 136] width 7 height 9
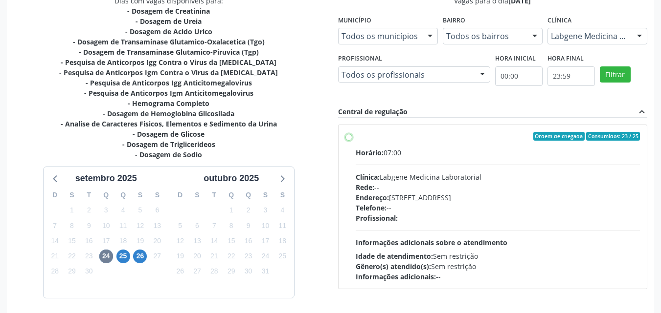
radio input "true"
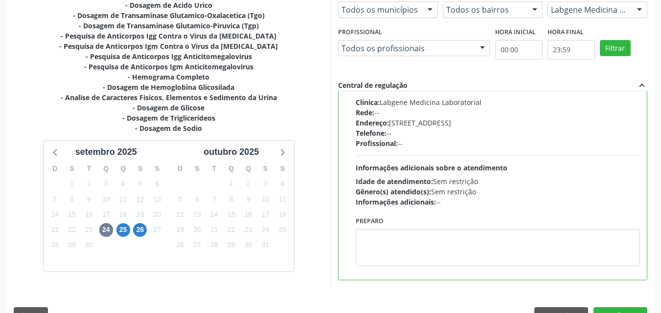
scroll to position [271, 0]
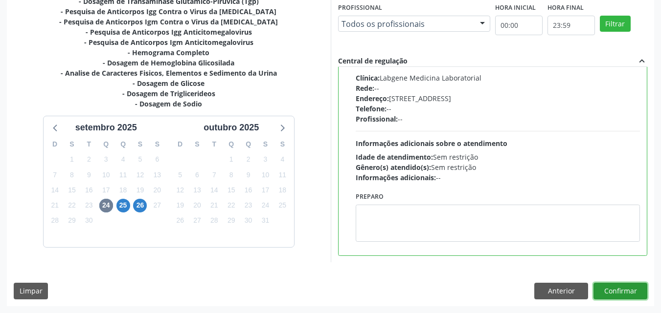
click at [635, 287] on button "Confirmar" at bounding box center [620, 291] width 54 height 17
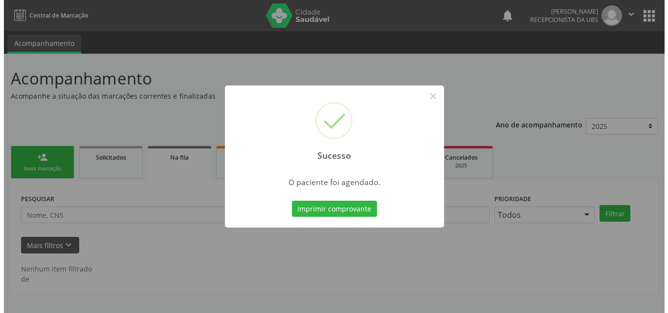
scroll to position [0, 0]
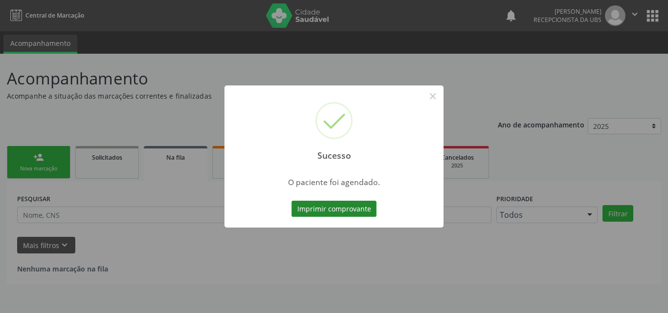
click at [313, 215] on button "Imprimir comprovante" at bounding box center [333, 209] width 85 height 17
